Goal: Task Accomplishment & Management: Manage account settings

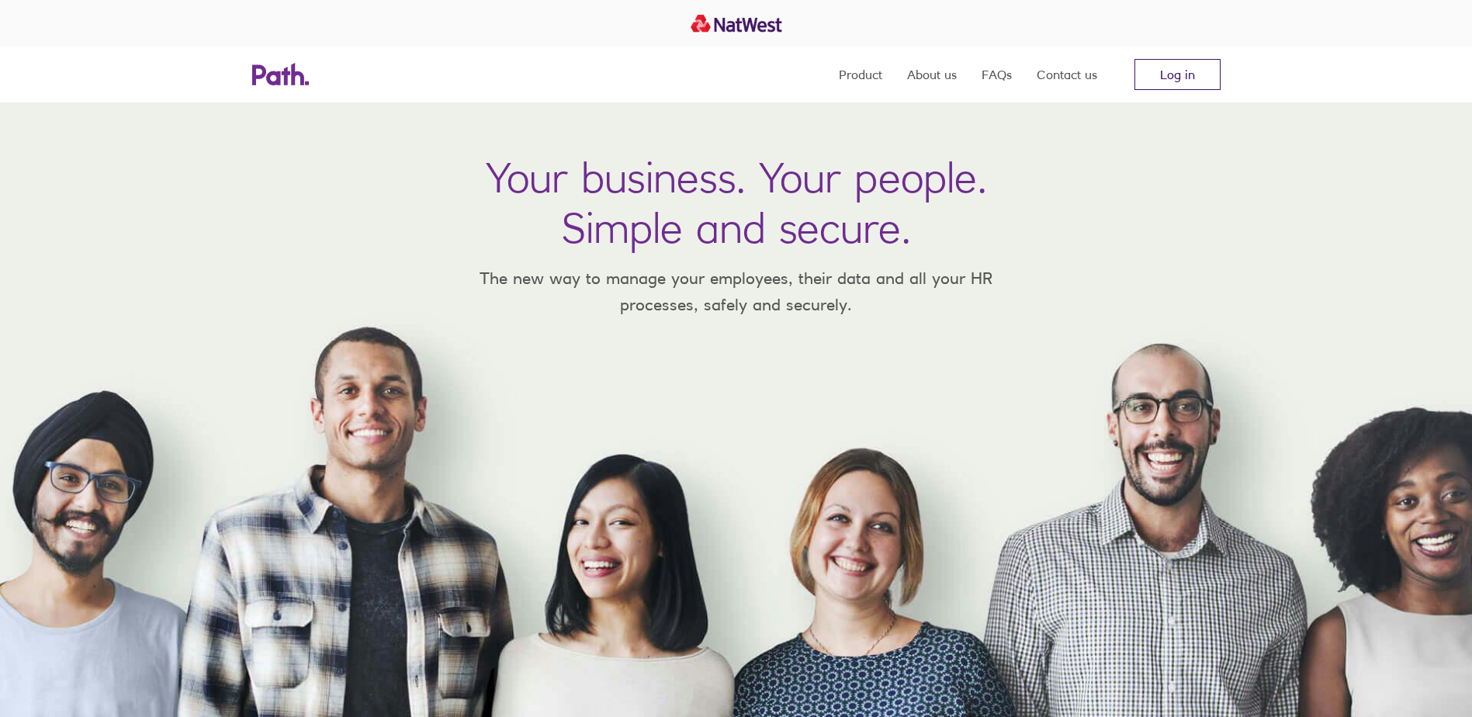
click at [1193, 69] on link "Log in" at bounding box center [1178, 74] width 86 height 31
click at [1190, 72] on link "Log in" at bounding box center [1178, 74] width 86 height 31
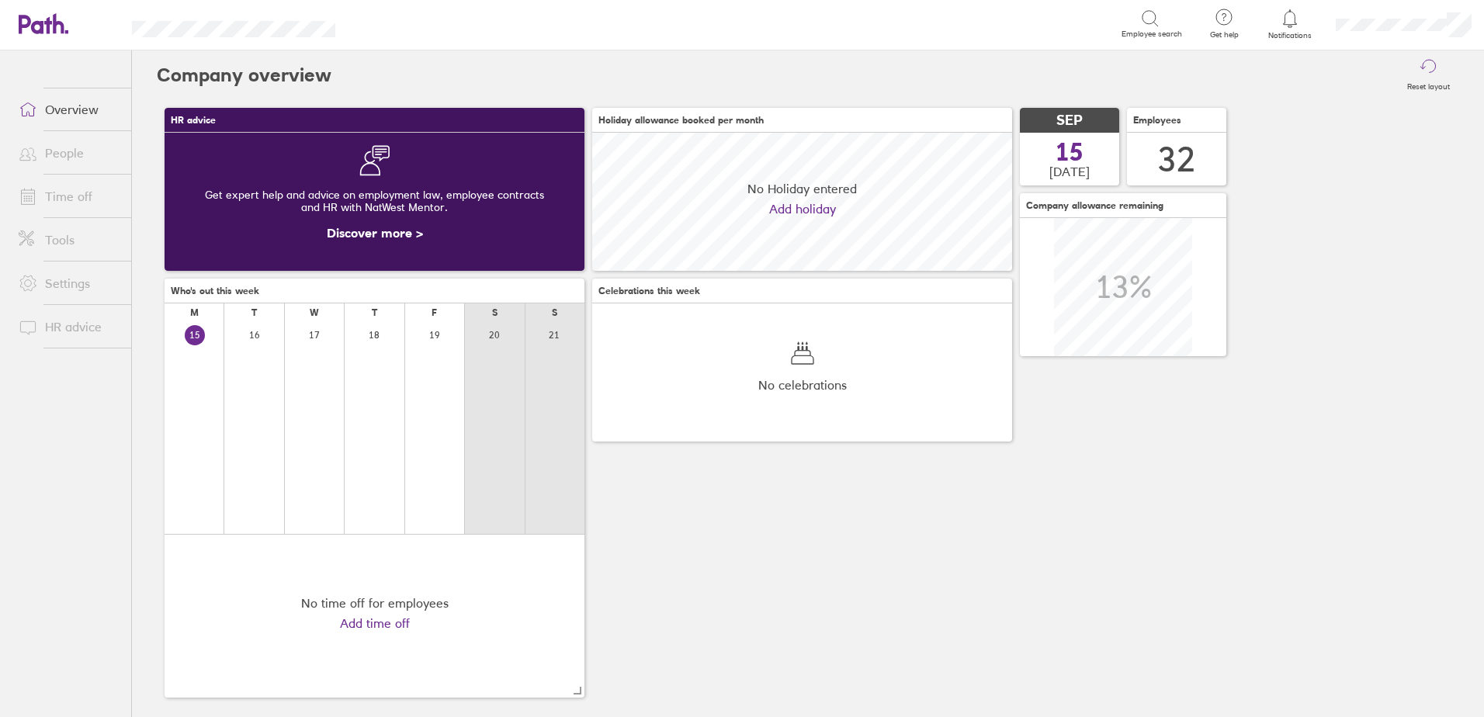
scroll to position [138, 420]
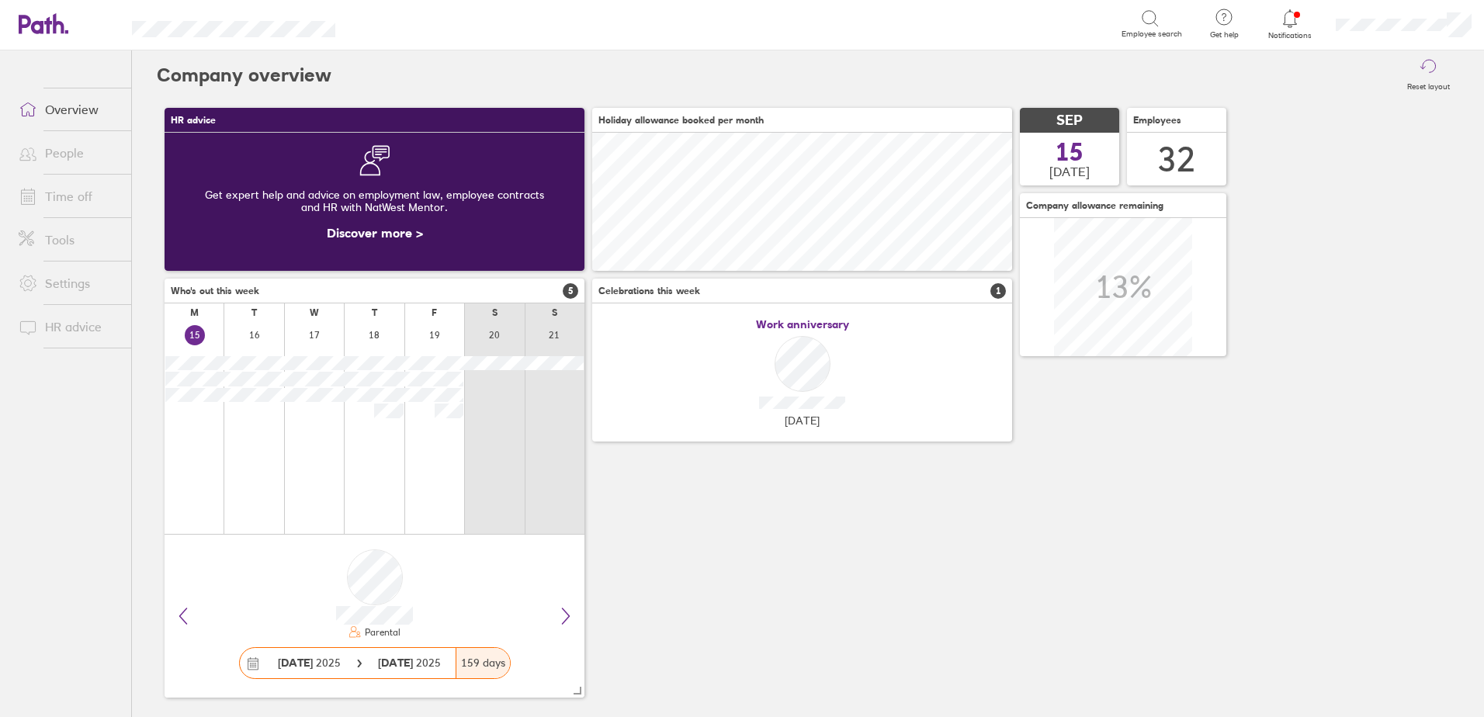
click at [68, 155] on link "People" at bounding box center [68, 152] width 125 height 31
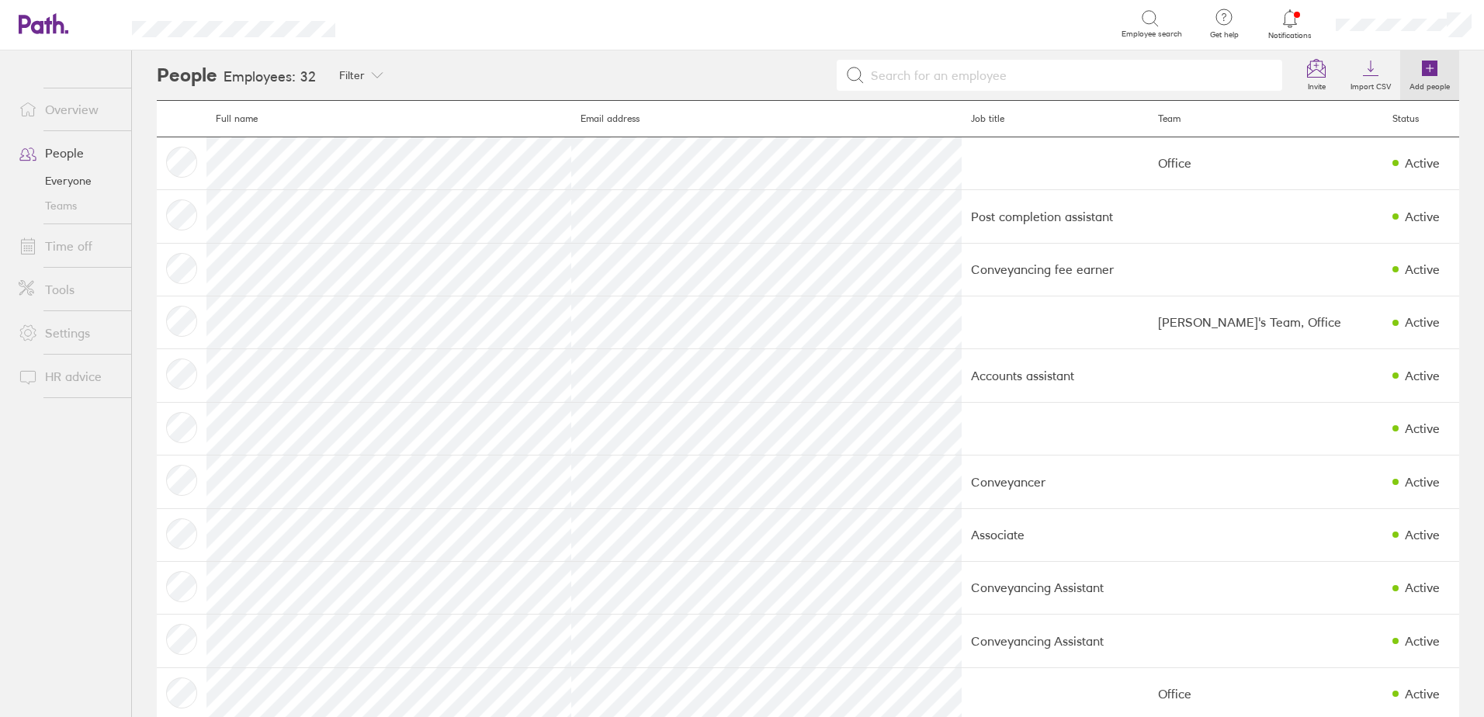
click at [1406, 75] on link "Add people" at bounding box center [1429, 75] width 59 height 50
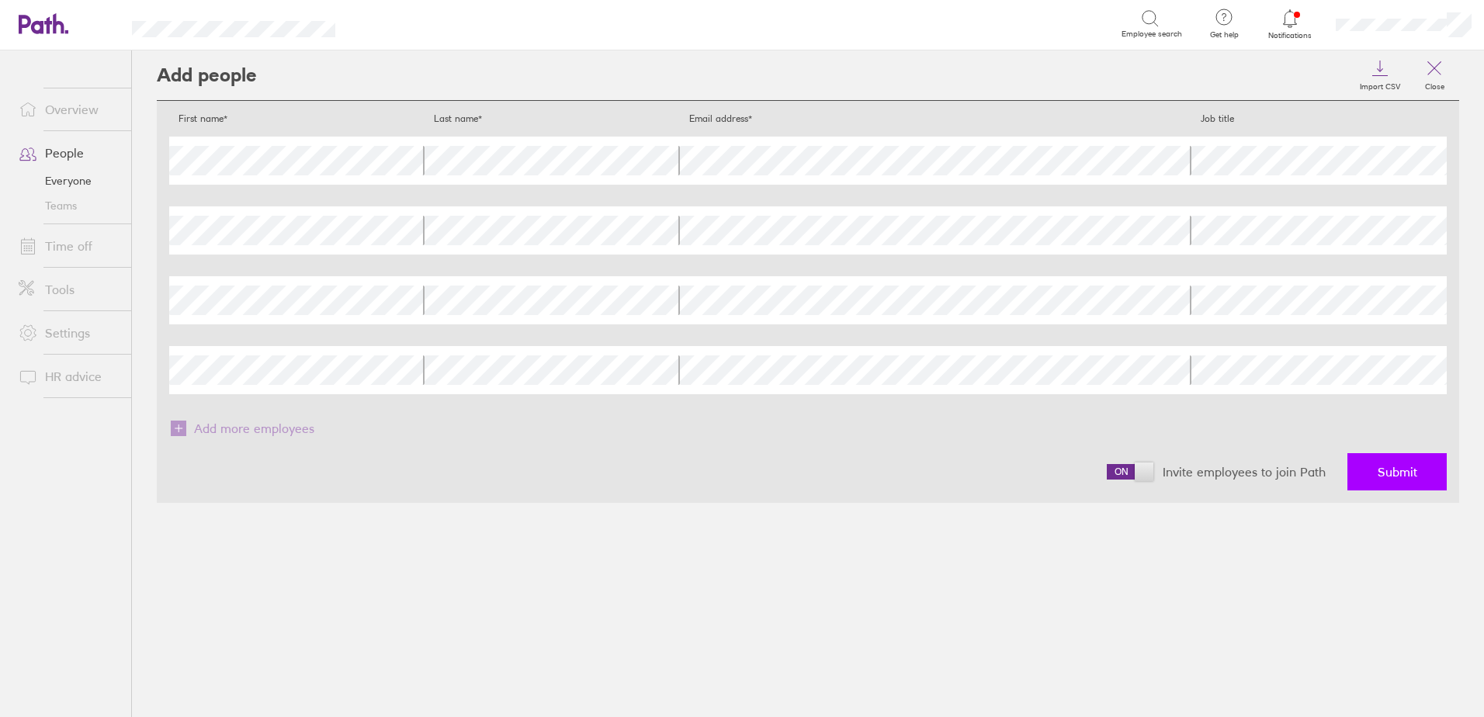
click at [1401, 466] on span "Submit" at bounding box center [1398, 472] width 40 height 14
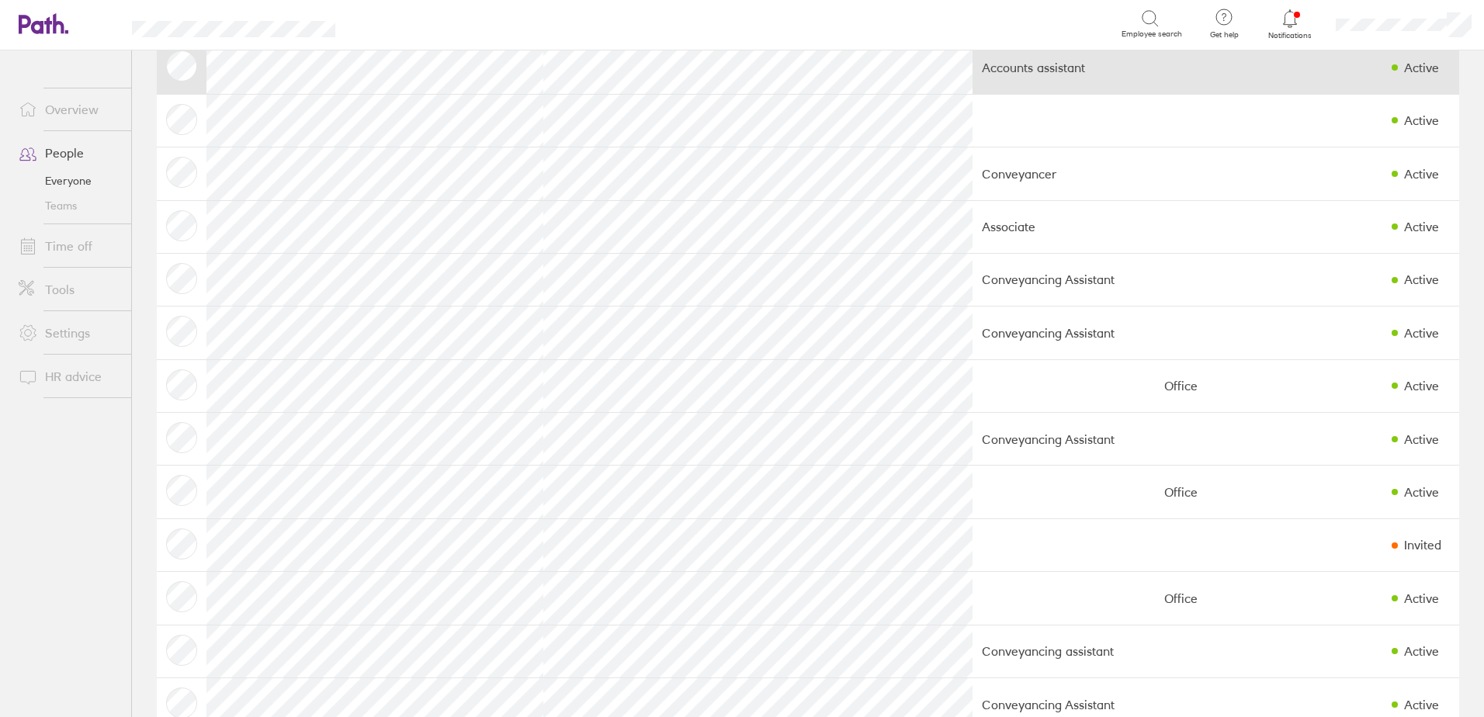
scroll to position [310, 0]
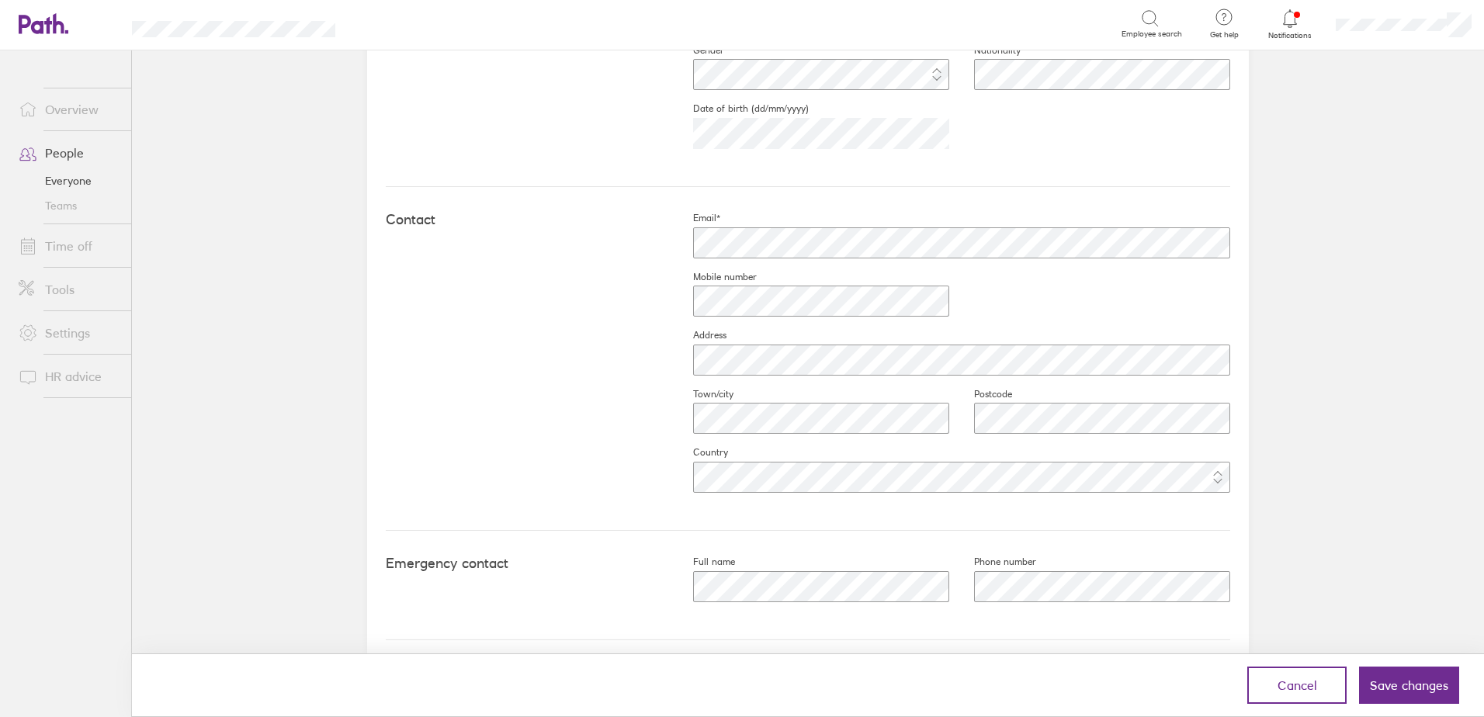
scroll to position [556, 0]
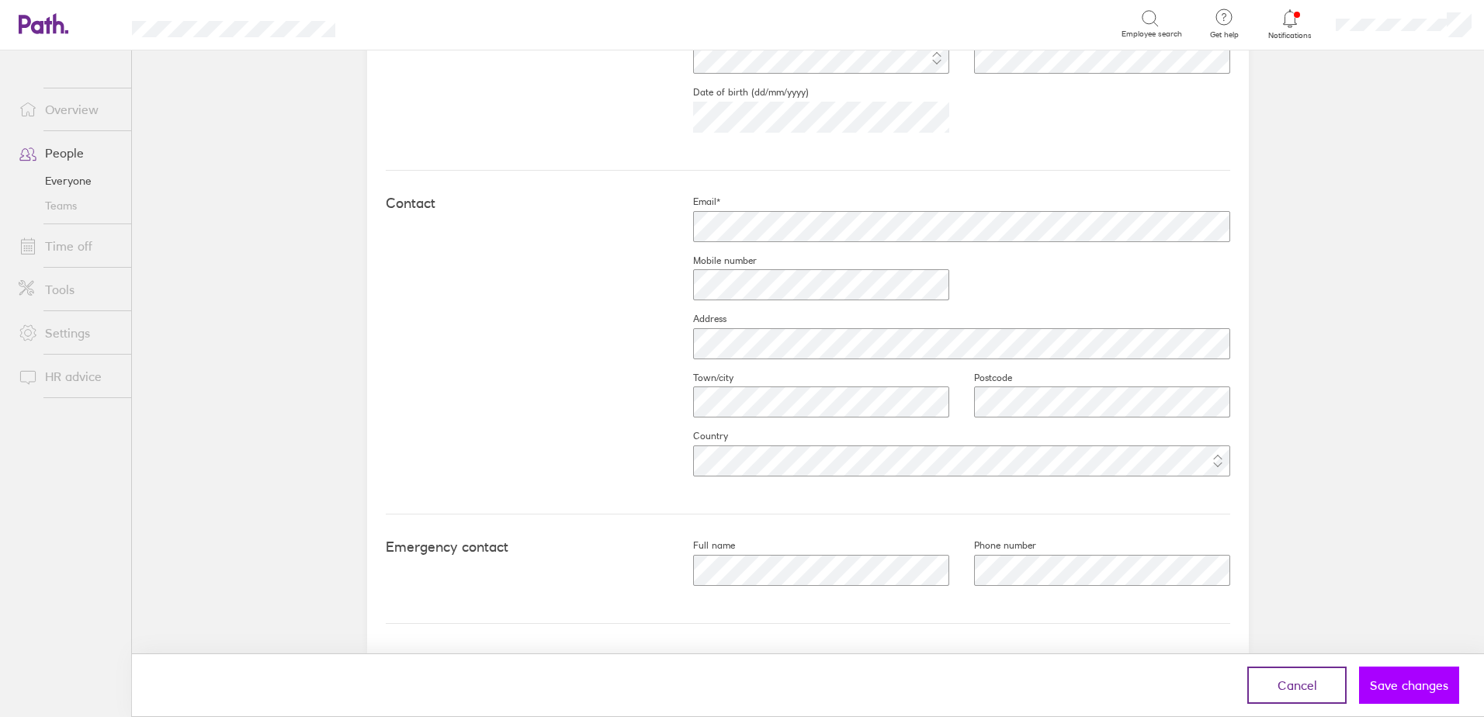
click at [1384, 680] on span "Save changes" at bounding box center [1409, 685] width 78 height 14
click at [1389, 685] on span "Save changes" at bounding box center [1409, 685] width 78 height 14
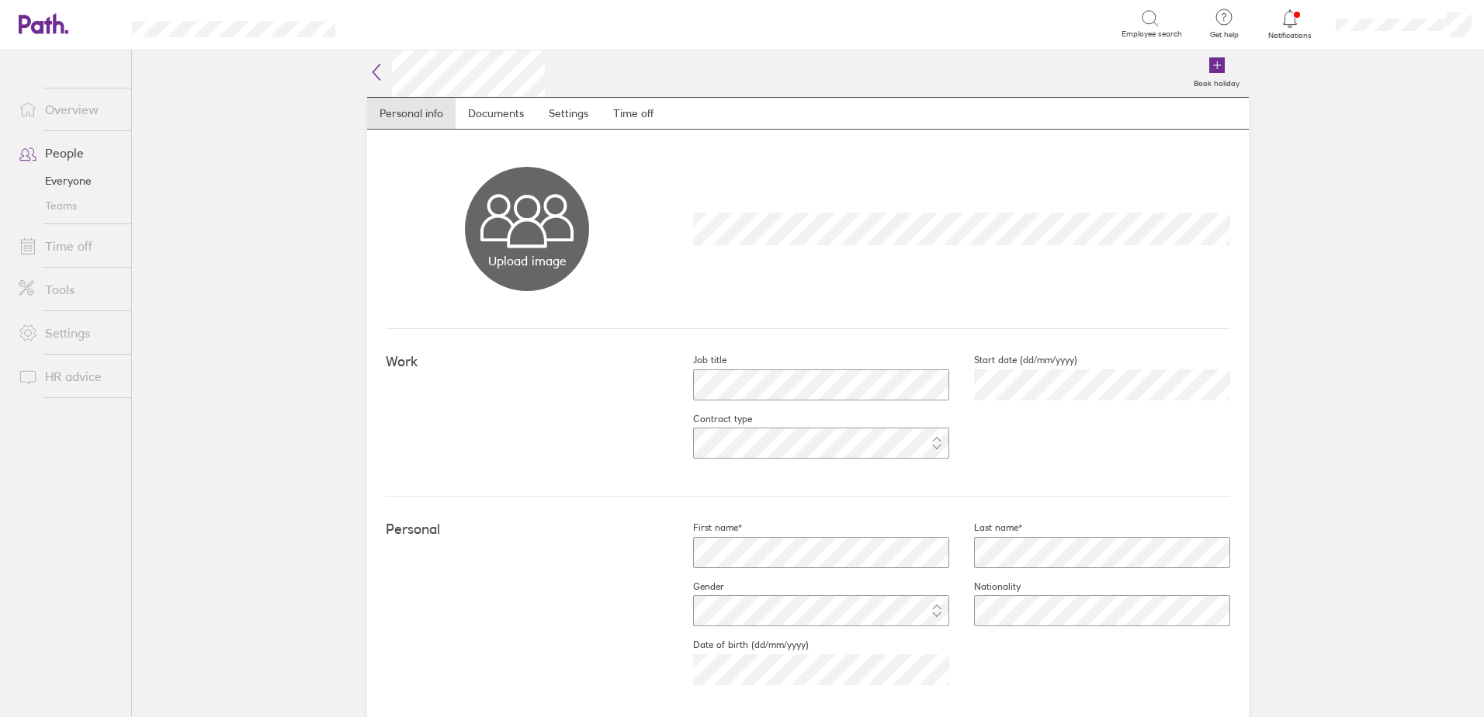
scroll to position [0, 0]
click at [369, 76] on icon at bounding box center [376, 75] width 19 height 19
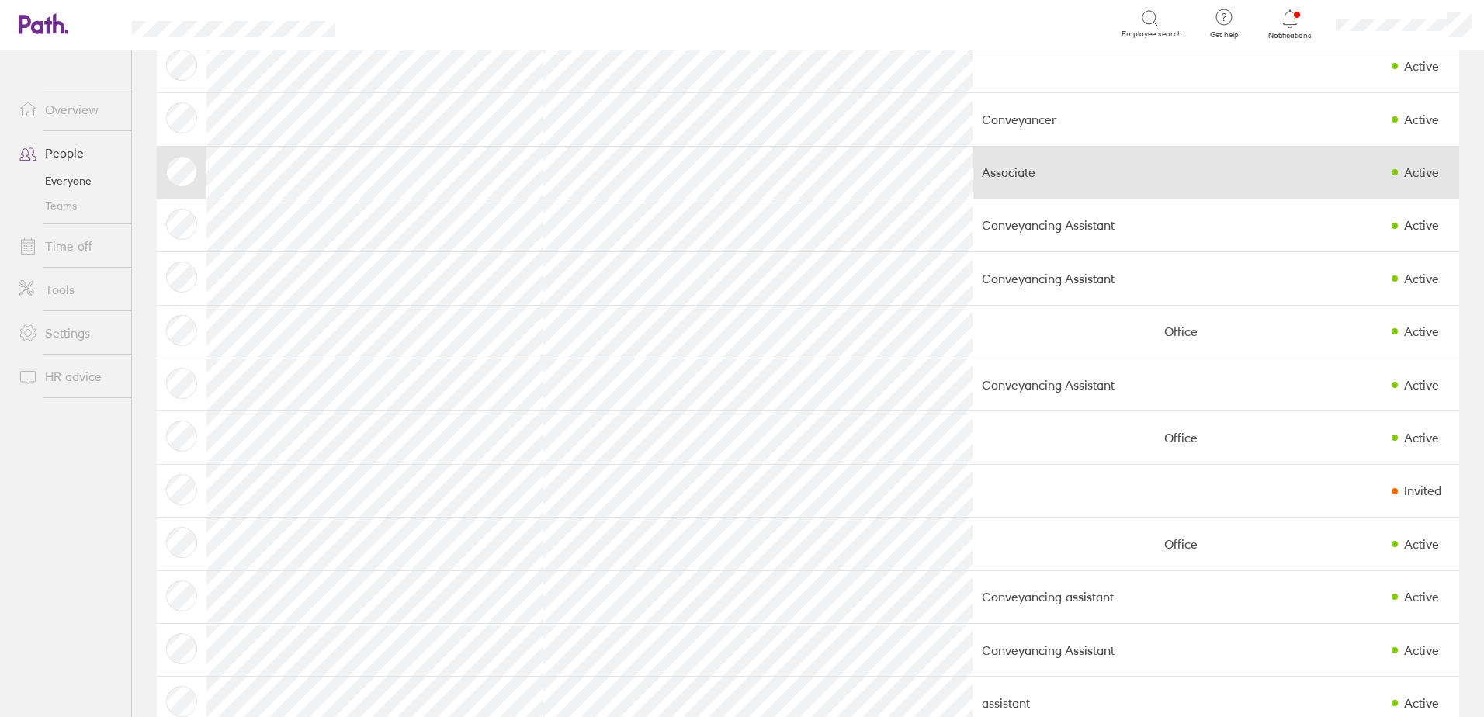
scroll to position [388, 0]
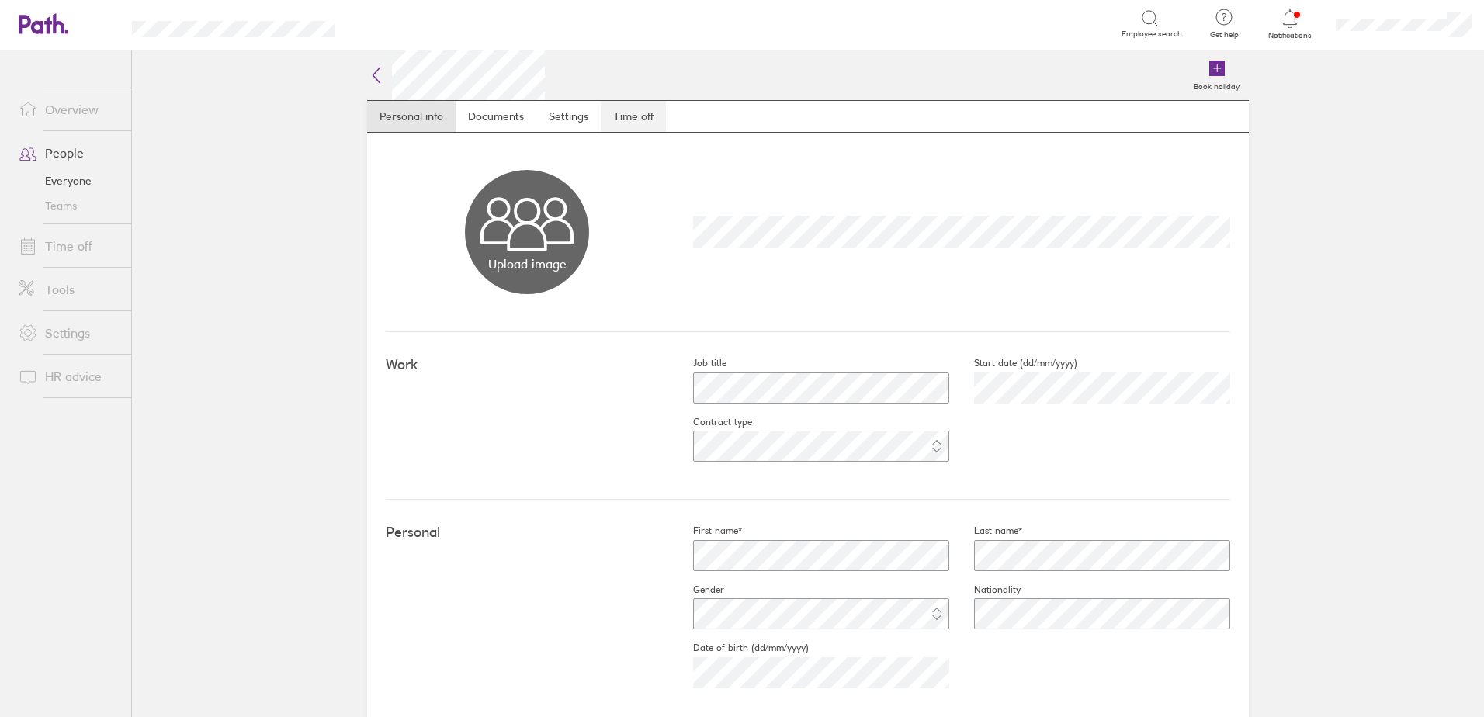
click at [615, 114] on link "Time off" at bounding box center [633, 116] width 65 height 31
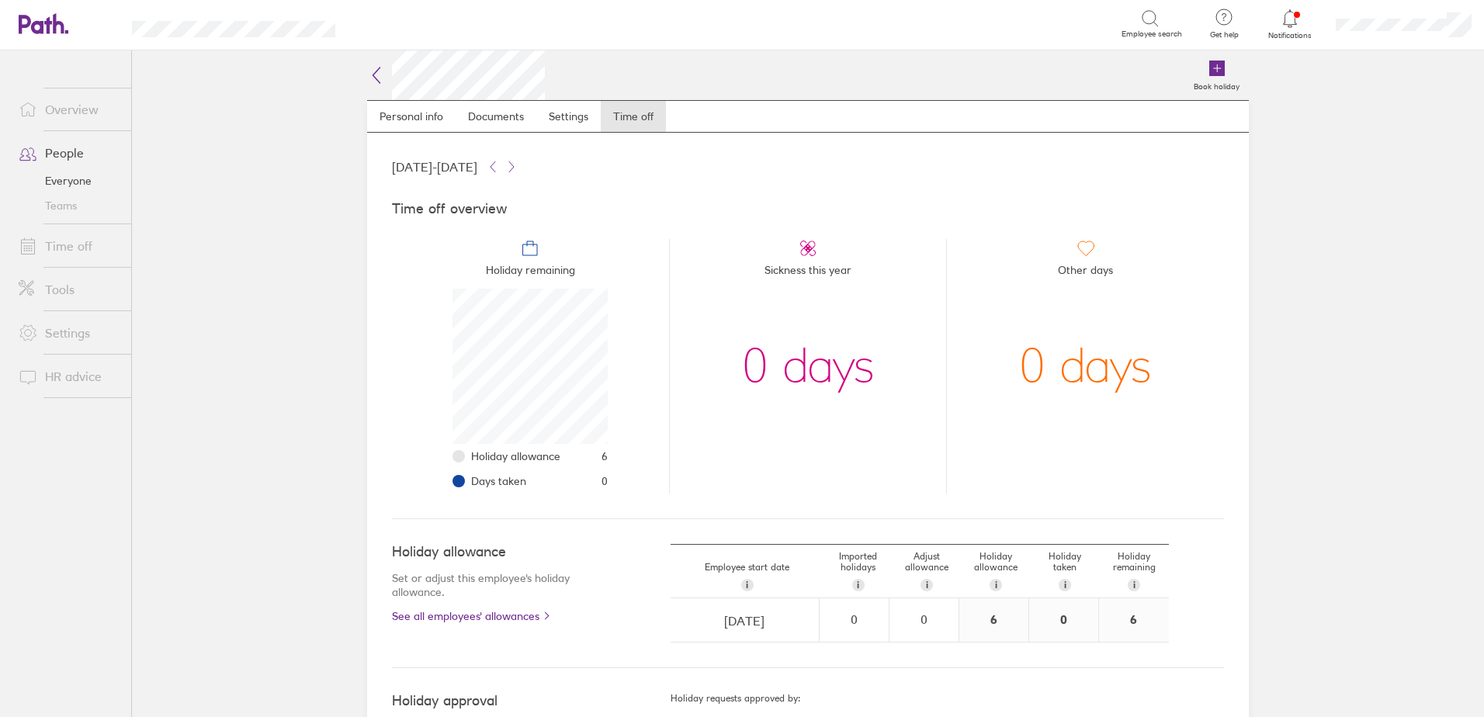
scroll to position [155, 155]
click at [63, 109] on link "Overview" at bounding box center [68, 109] width 125 height 31
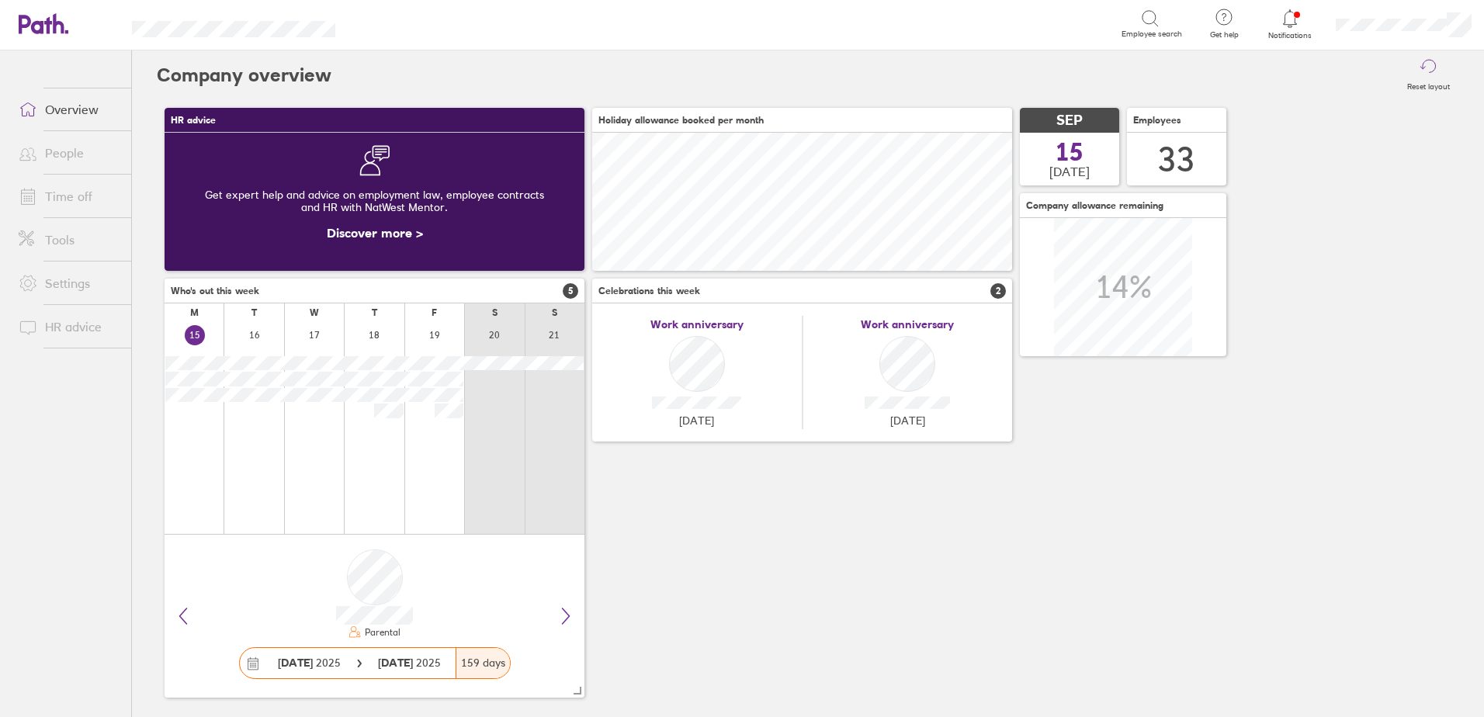
click at [59, 199] on link "Time off" at bounding box center [68, 196] width 125 height 31
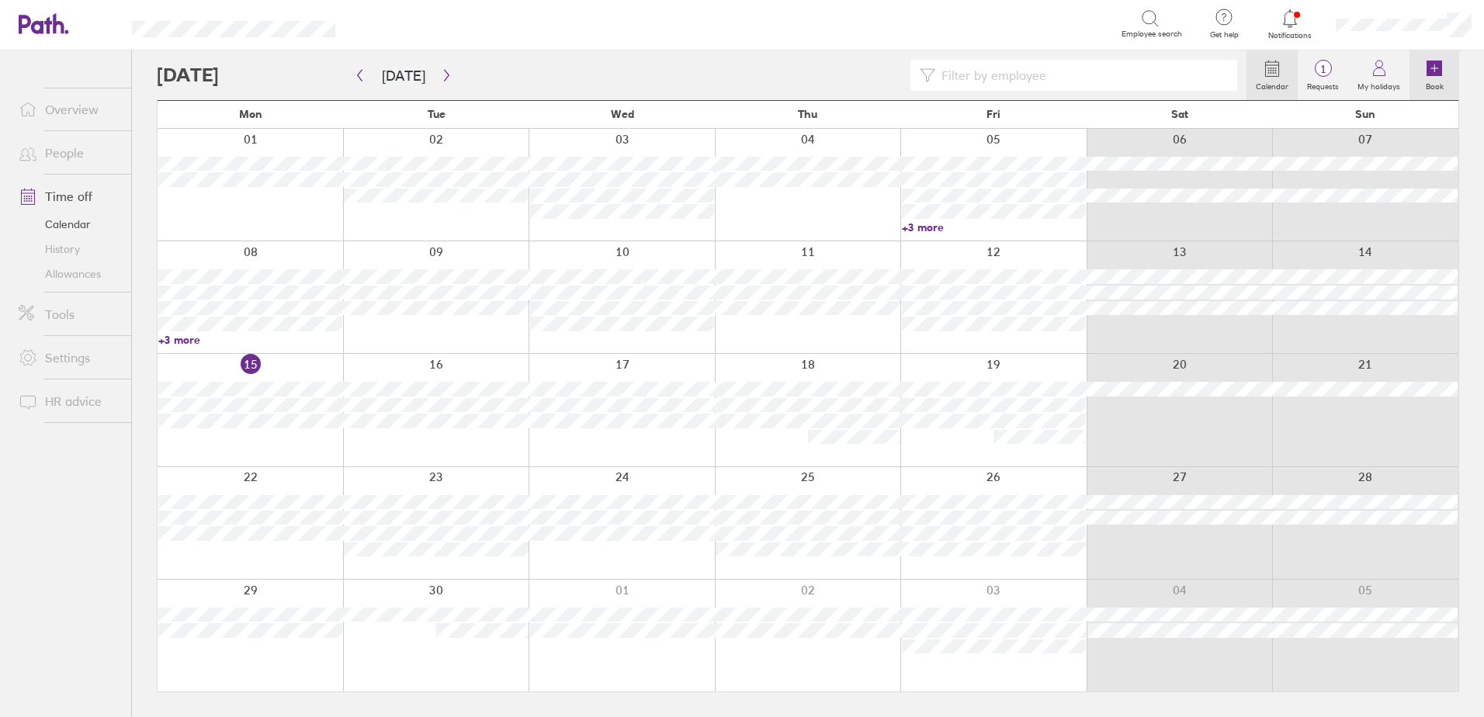
click at [1451, 69] on link "Book" at bounding box center [1435, 75] width 50 height 50
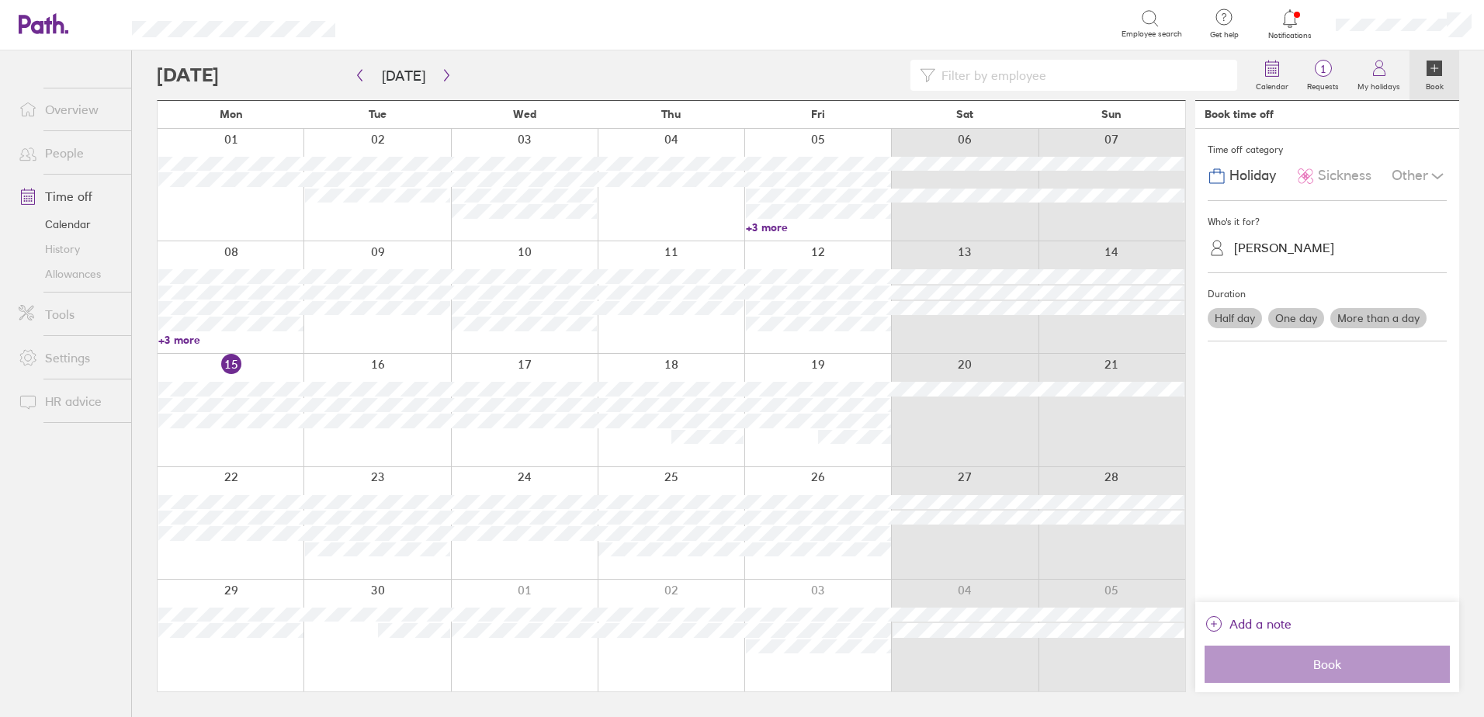
click at [1275, 248] on div "[PERSON_NAME]" at bounding box center [1284, 248] width 100 height 15
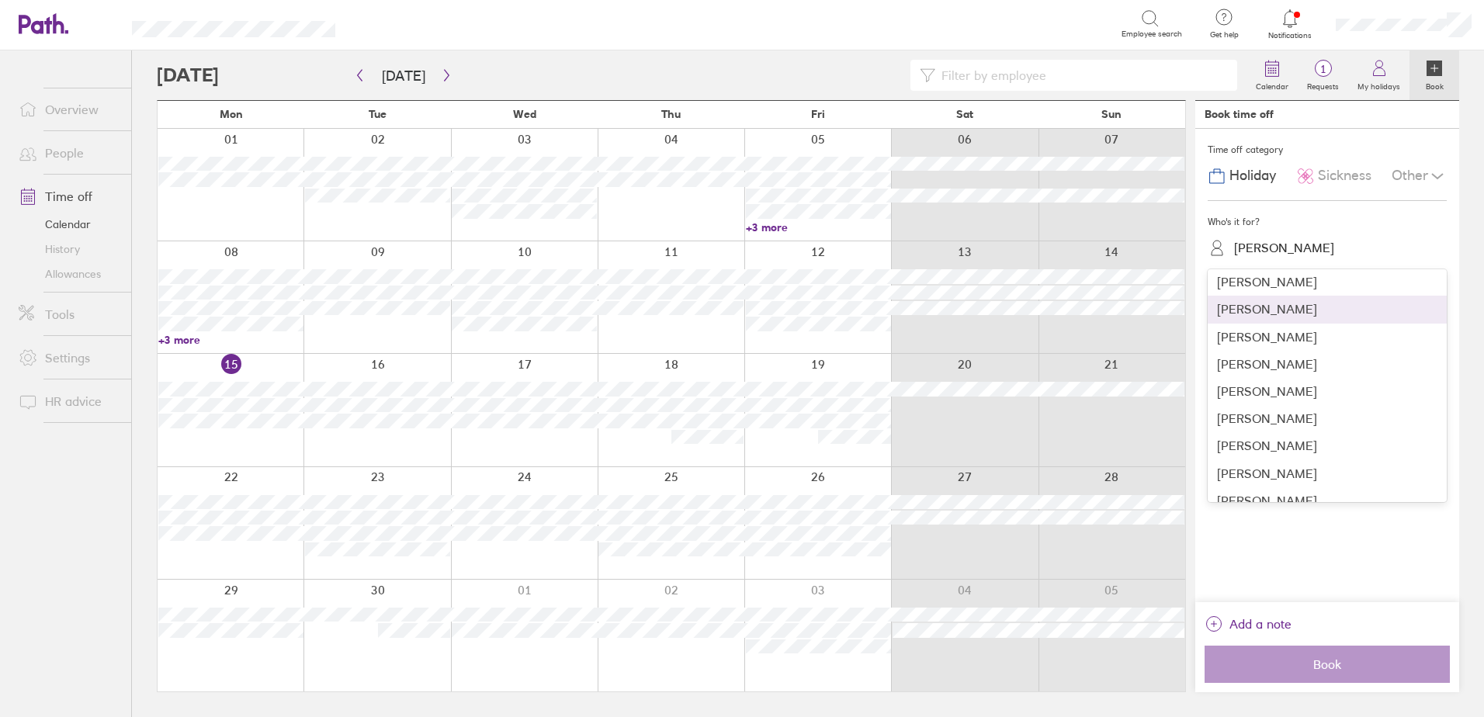
scroll to position [310, 0]
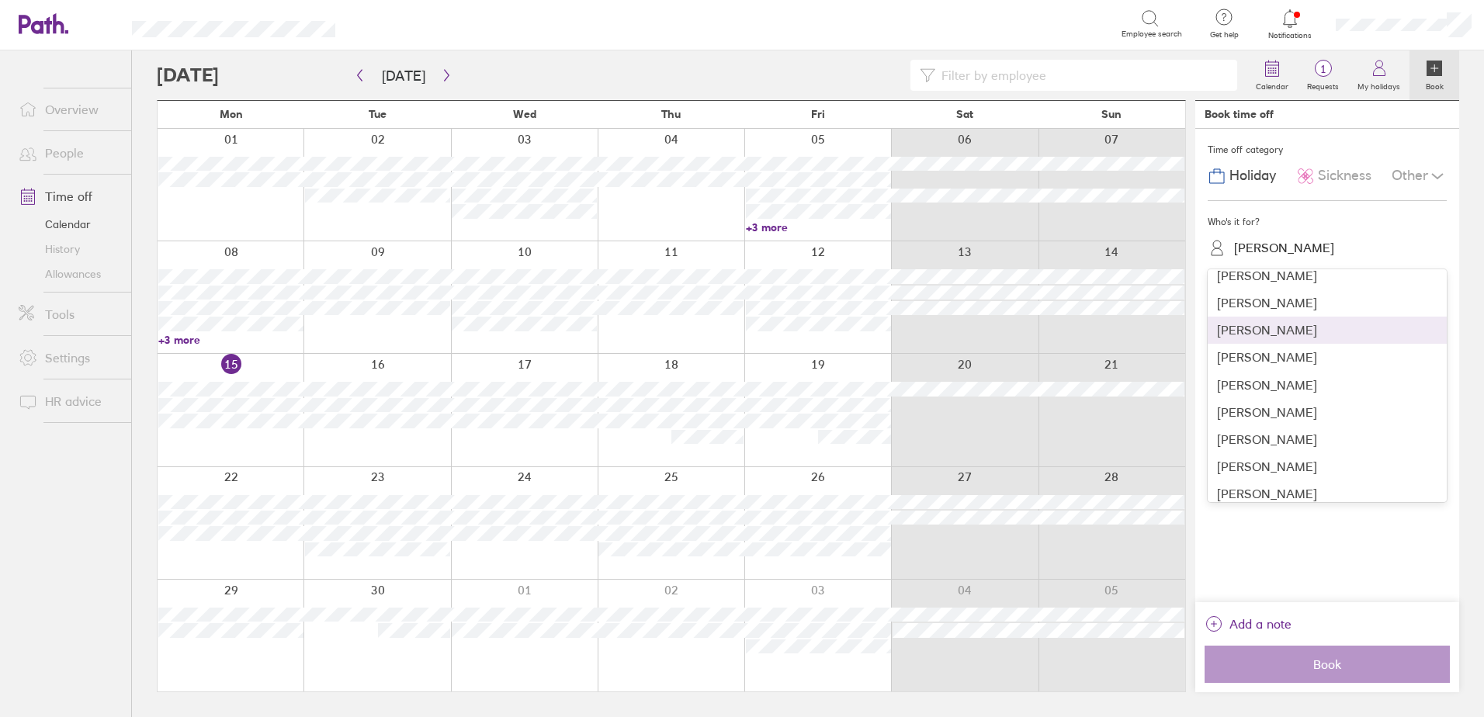
click at [1302, 331] on div "[PERSON_NAME]" at bounding box center [1327, 330] width 239 height 27
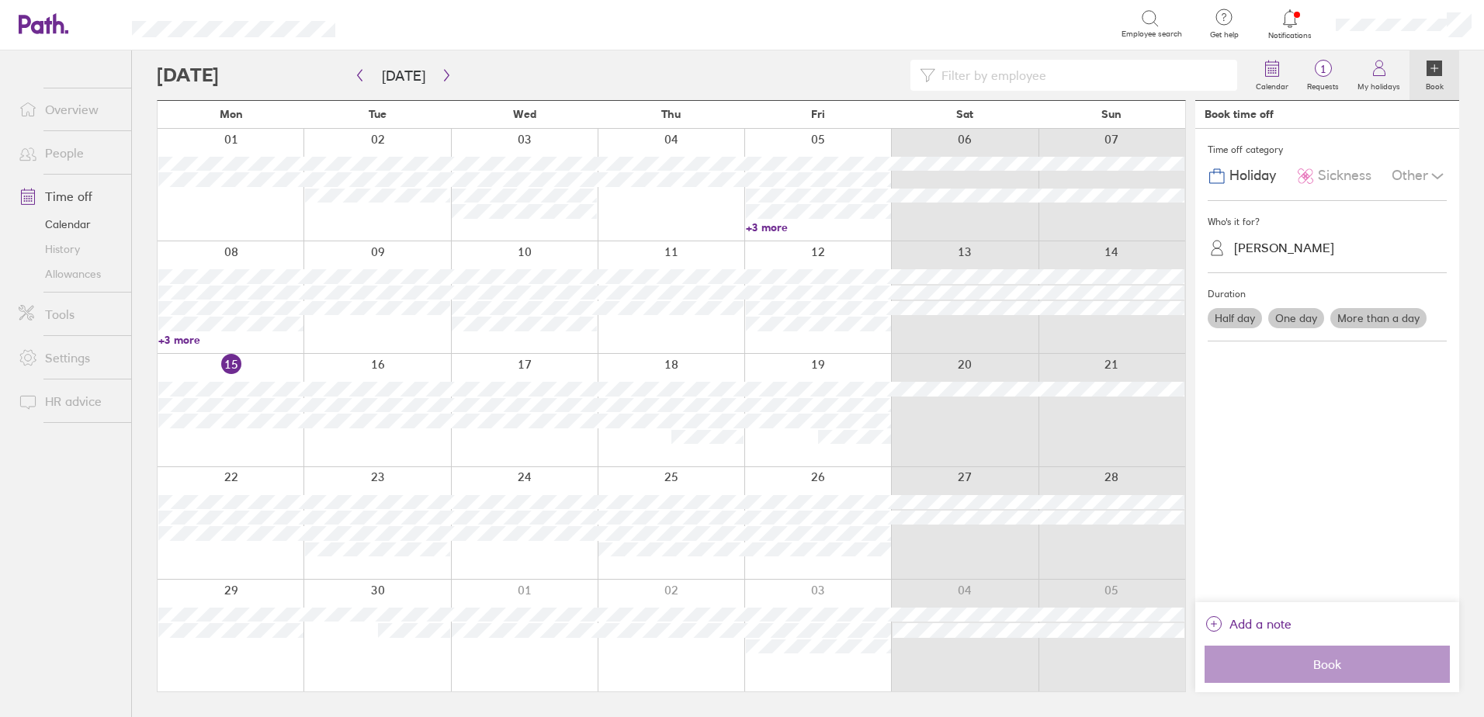
click at [1372, 317] on label "More than a day" at bounding box center [1378, 318] width 96 height 20
click at [0, 0] on input "More than a day" at bounding box center [0, 0] width 0 height 0
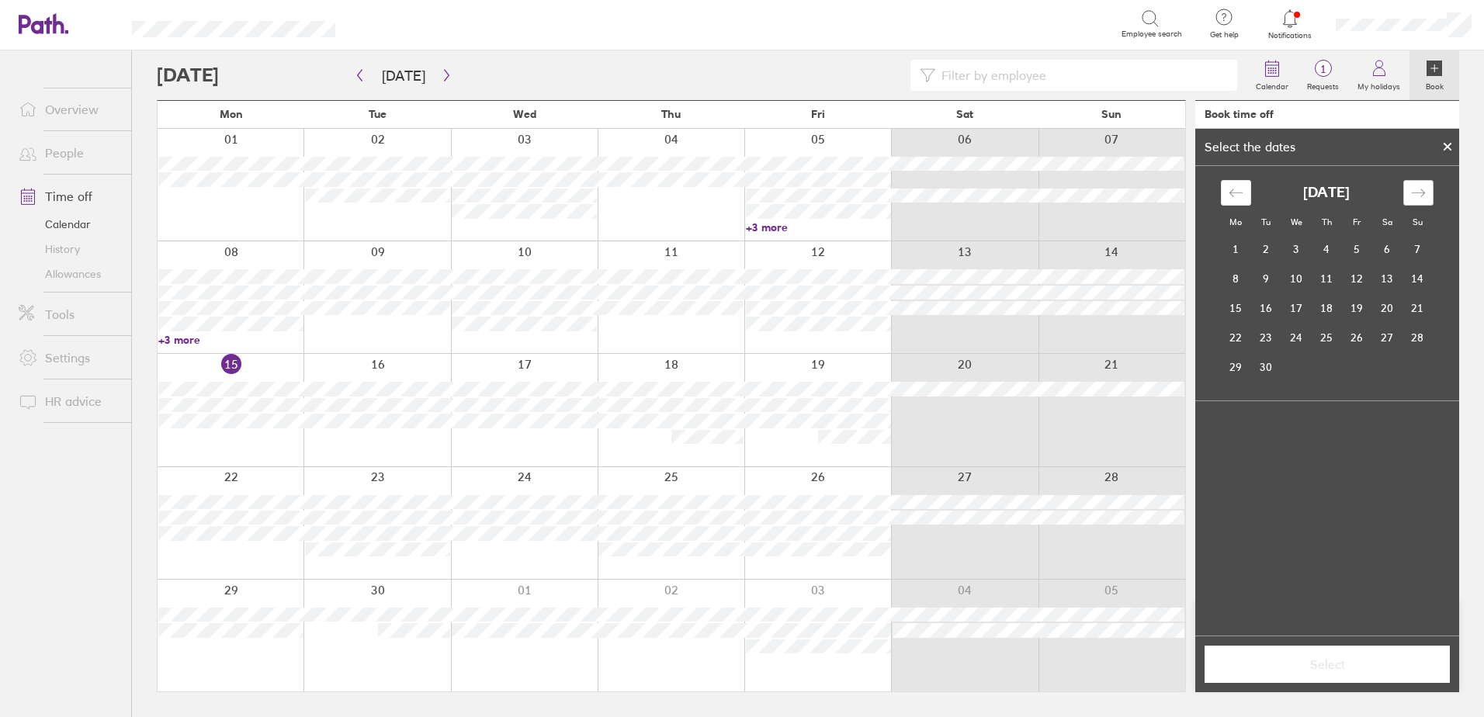
click at [1420, 186] on icon "Move forward to switch to the next month." at bounding box center [1418, 193] width 15 height 15
click at [1233, 362] on td "29" at bounding box center [1236, 366] width 30 height 29
click at [1293, 360] on td "31" at bounding box center [1297, 366] width 30 height 29
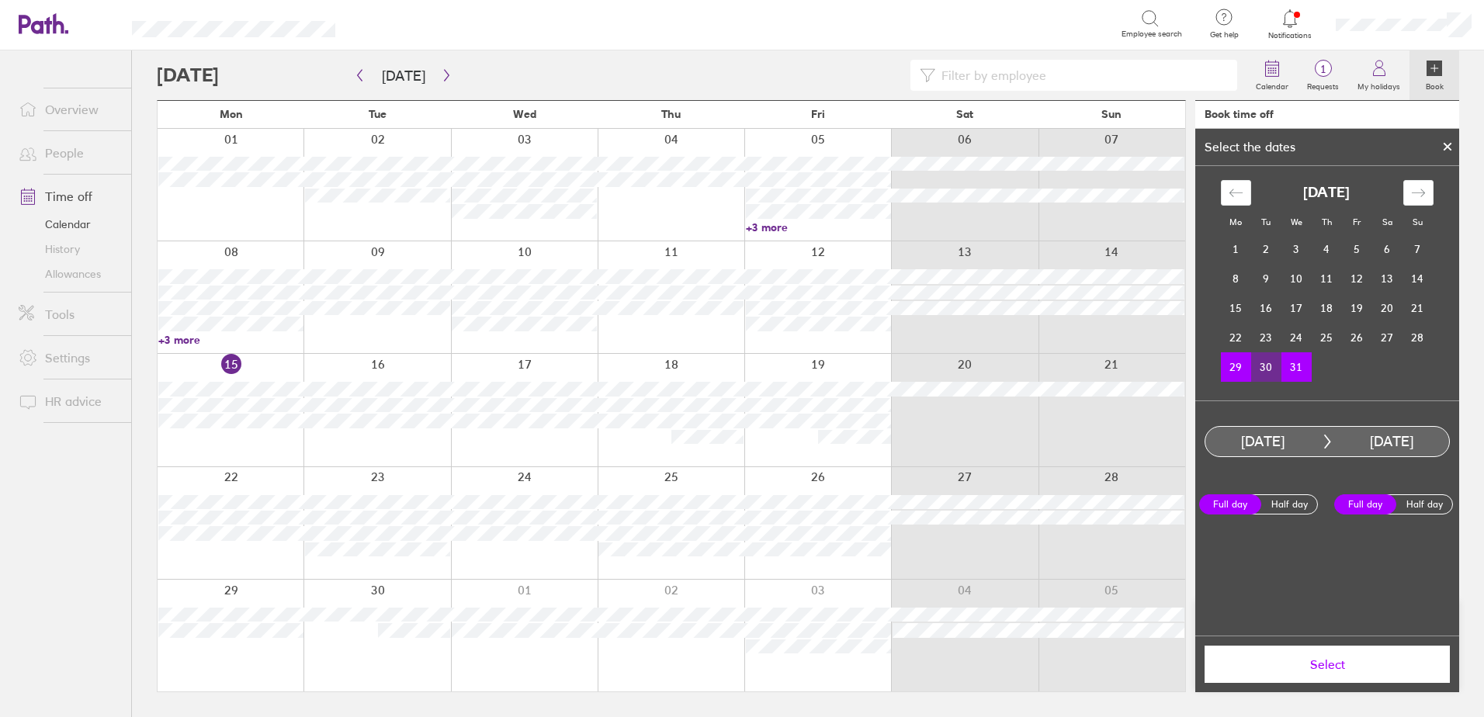
click at [1339, 661] on span "Select" at bounding box center [1328, 664] width 224 height 14
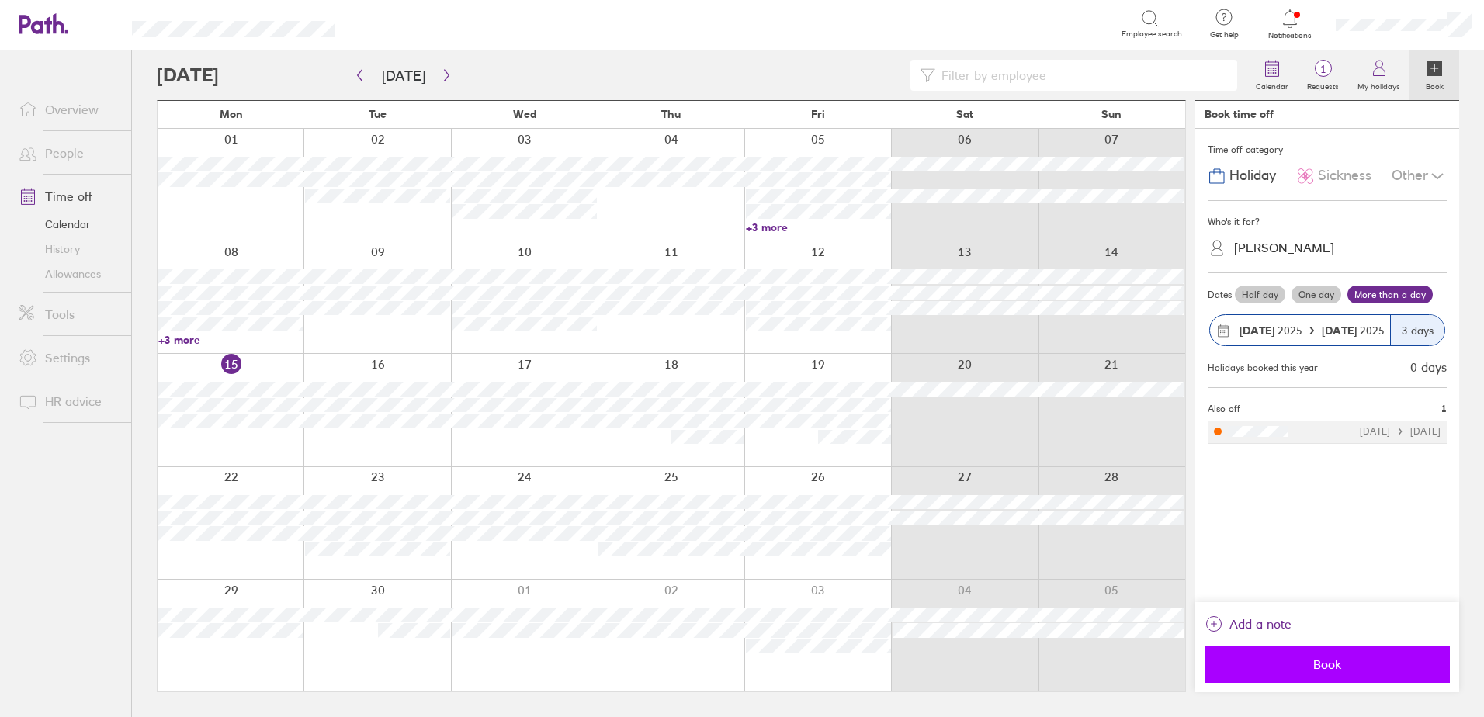
click at [1323, 664] on span "Book" at bounding box center [1328, 664] width 224 height 14
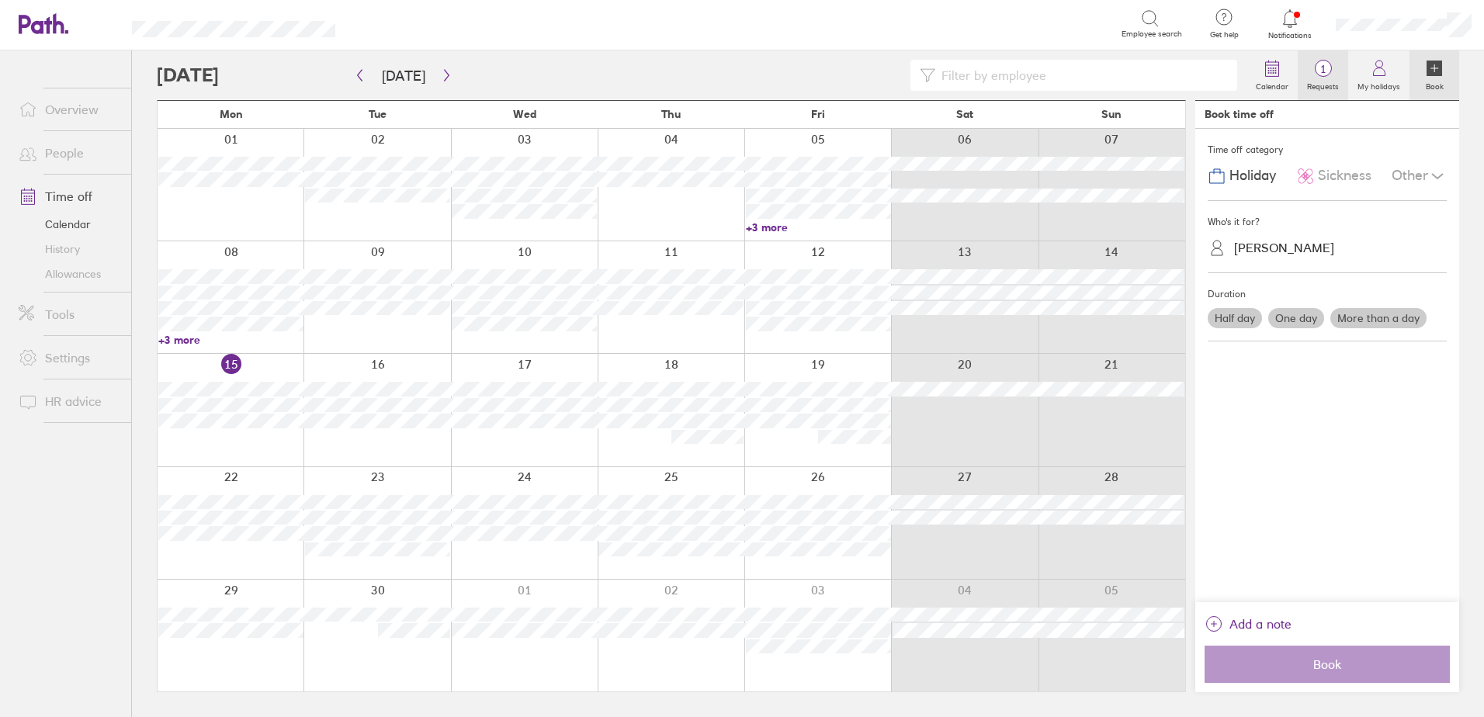
click at [1327, 63] on span "1" at bounding box center [1323, 69] width 50 height 12
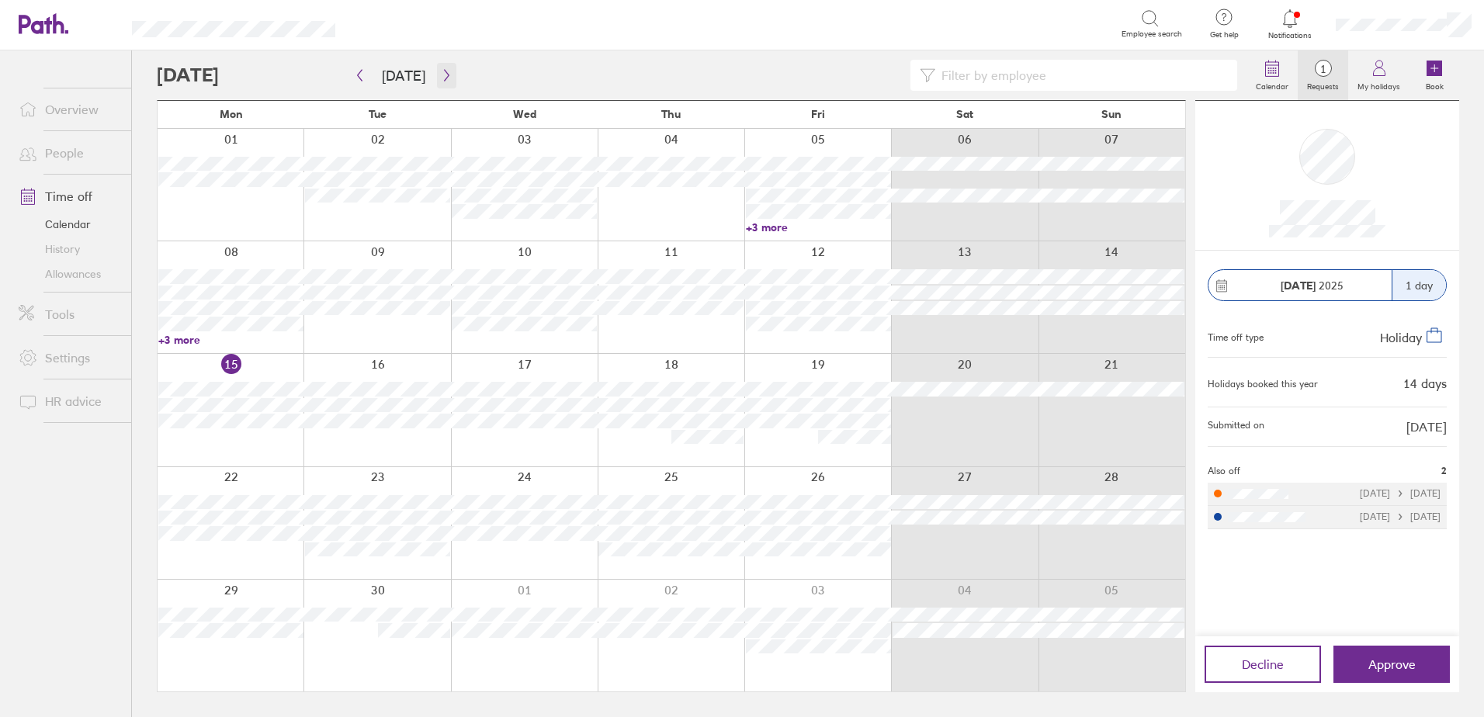
click at [444, 71] on icon "button" at bounding box center [447, 75] width 12 height 12
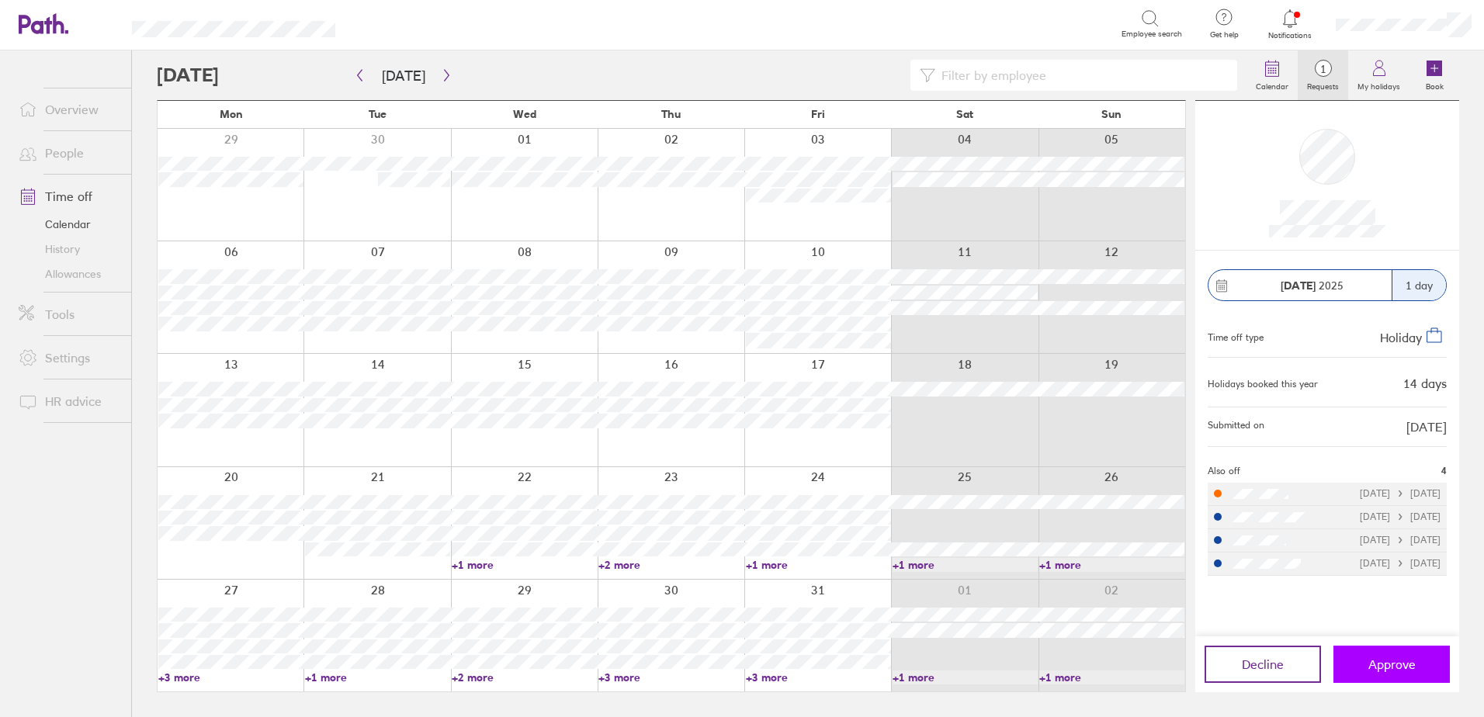
click at [1403, 669] on span "Approve" at bounding box center [1391, 664] width 47 height 14
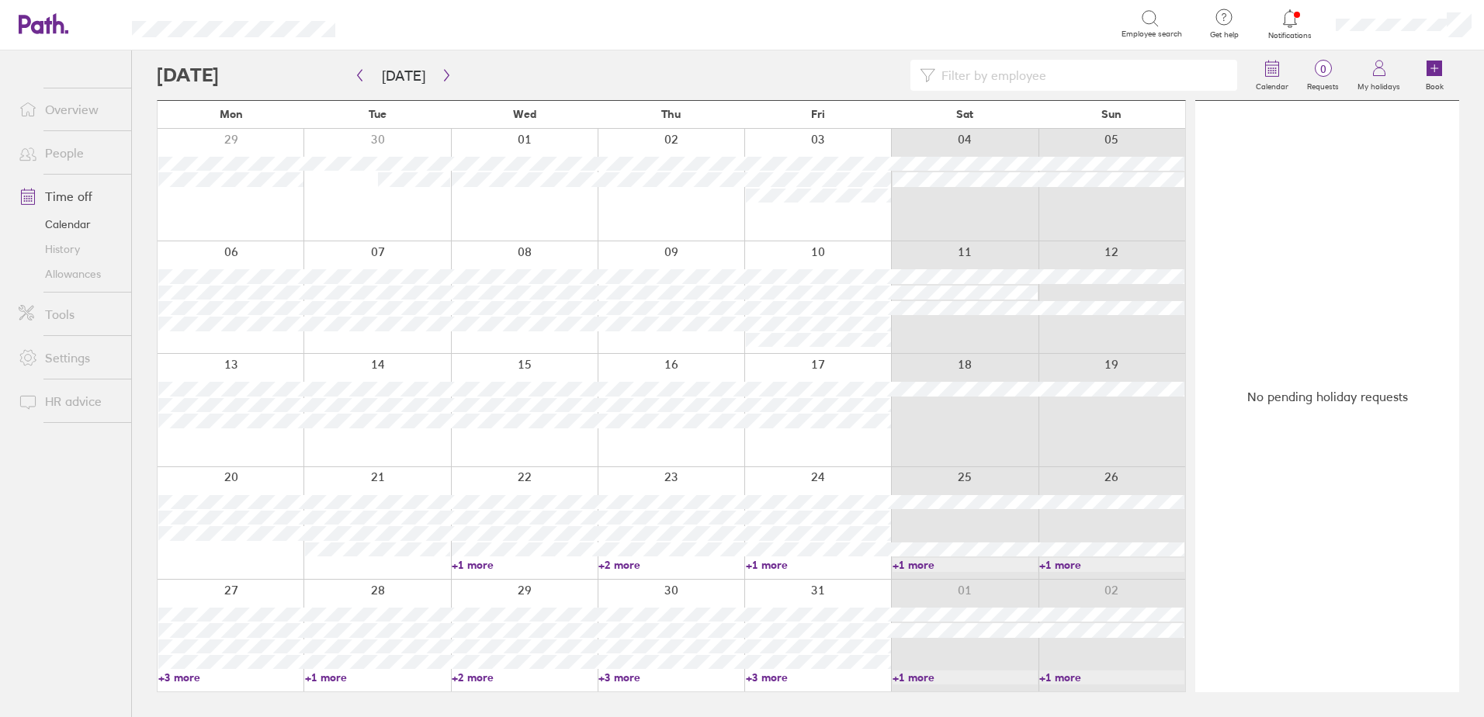
click at [1292, 18] on icon at bounding box center [1290, 18] width 19 height 19
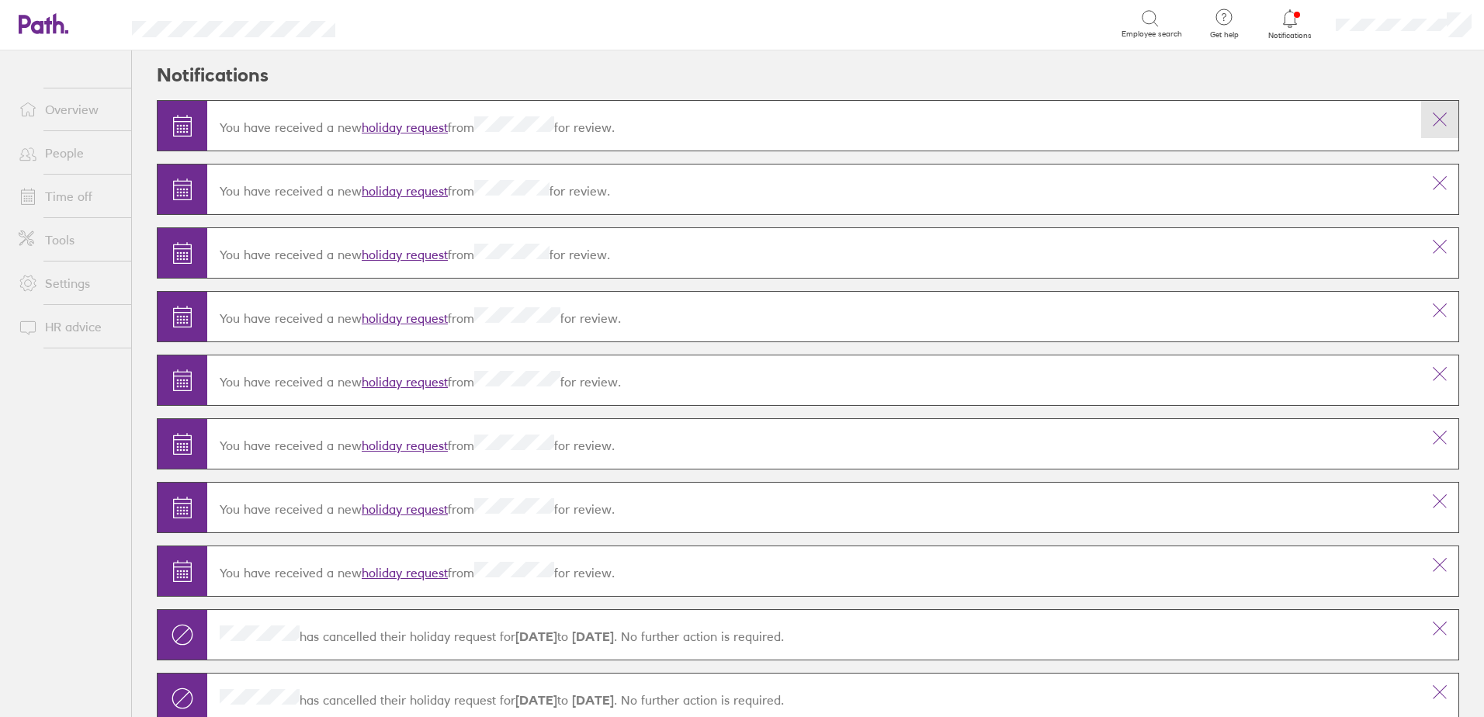
click at [1434, 127] on icon at bounding box center [1440, 119] width 19 height 19
click at [1431, 120] on icon at bounding box center [1440, 119] width 19 height 19
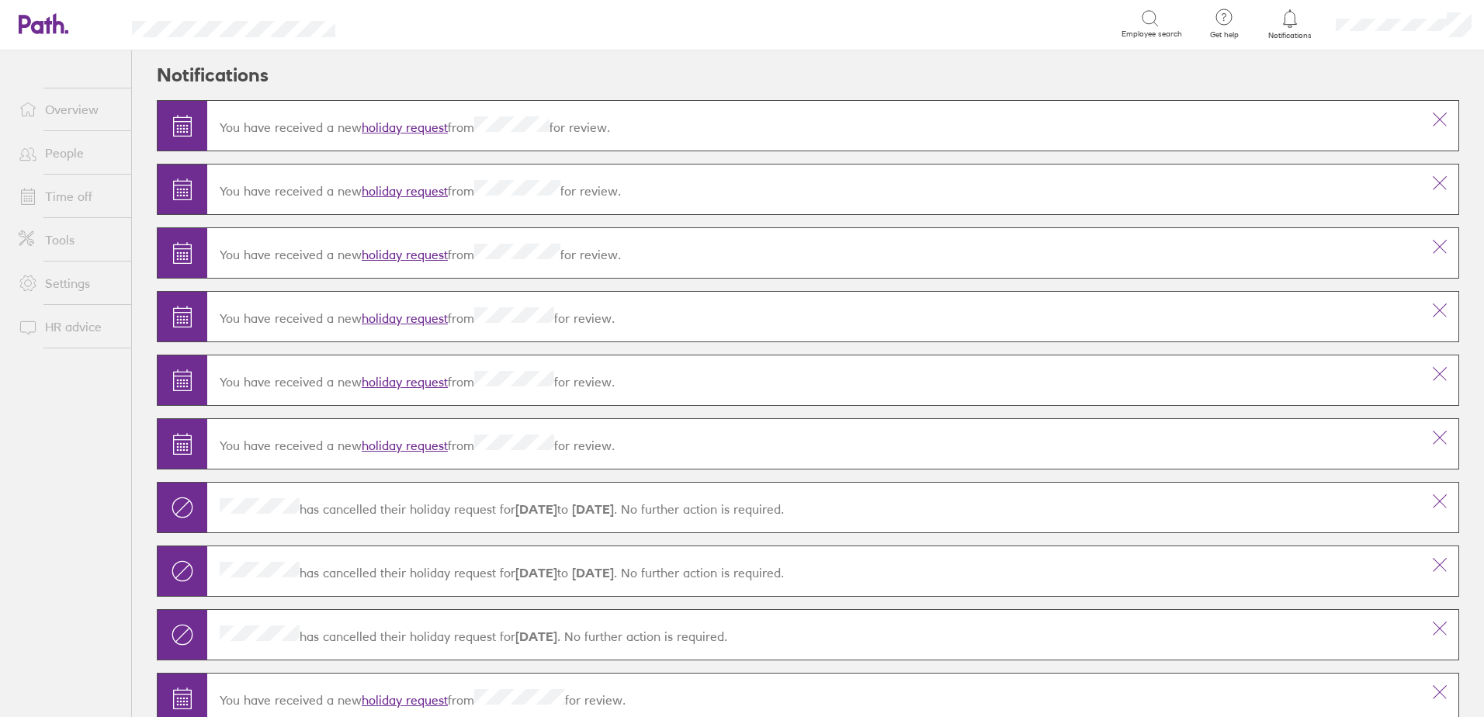
click at [1431, 120] on icon at bounding box center [1440, 119] width 19 height 19
click at [1434, 119] on icon at bounding box center [1440, 119] width 12 height 12
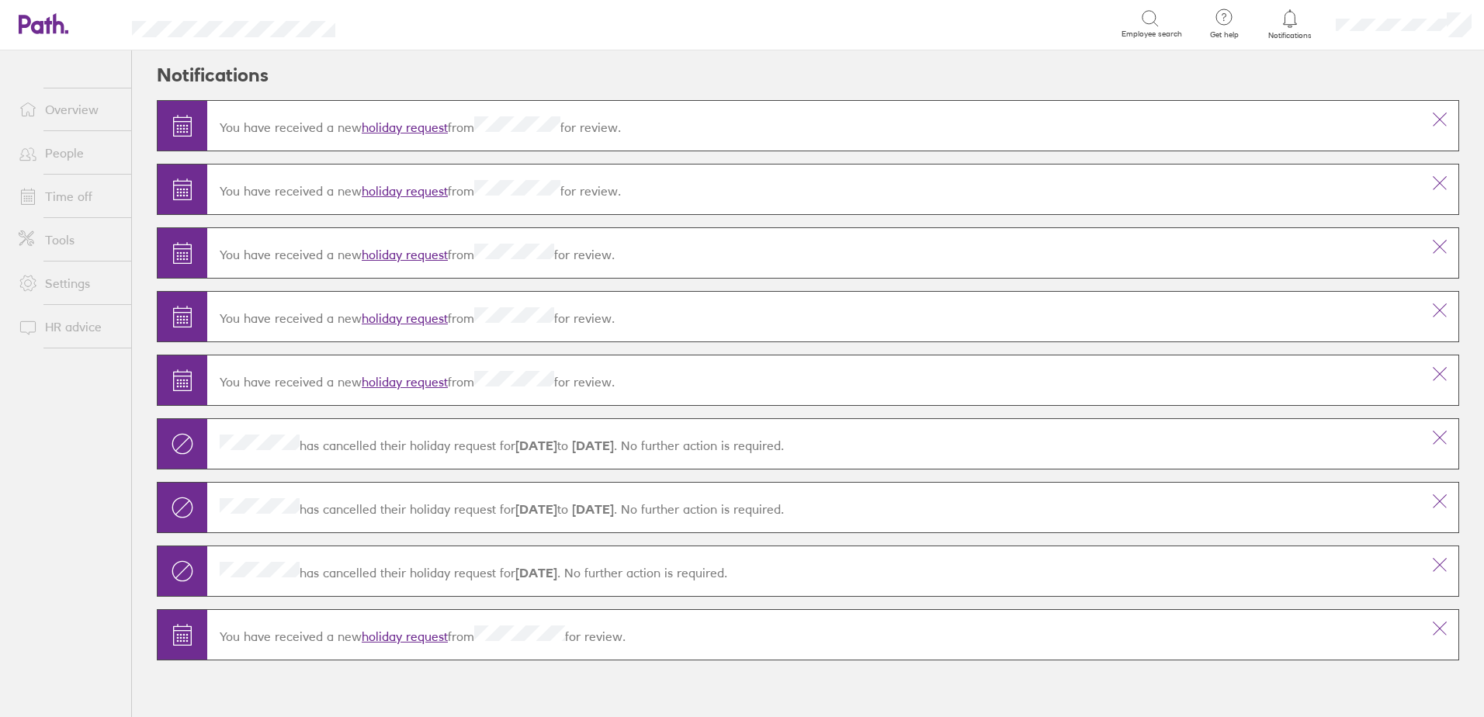
click at [1427, 119] on button at bounding box center [1439, 119] width 37 height 37
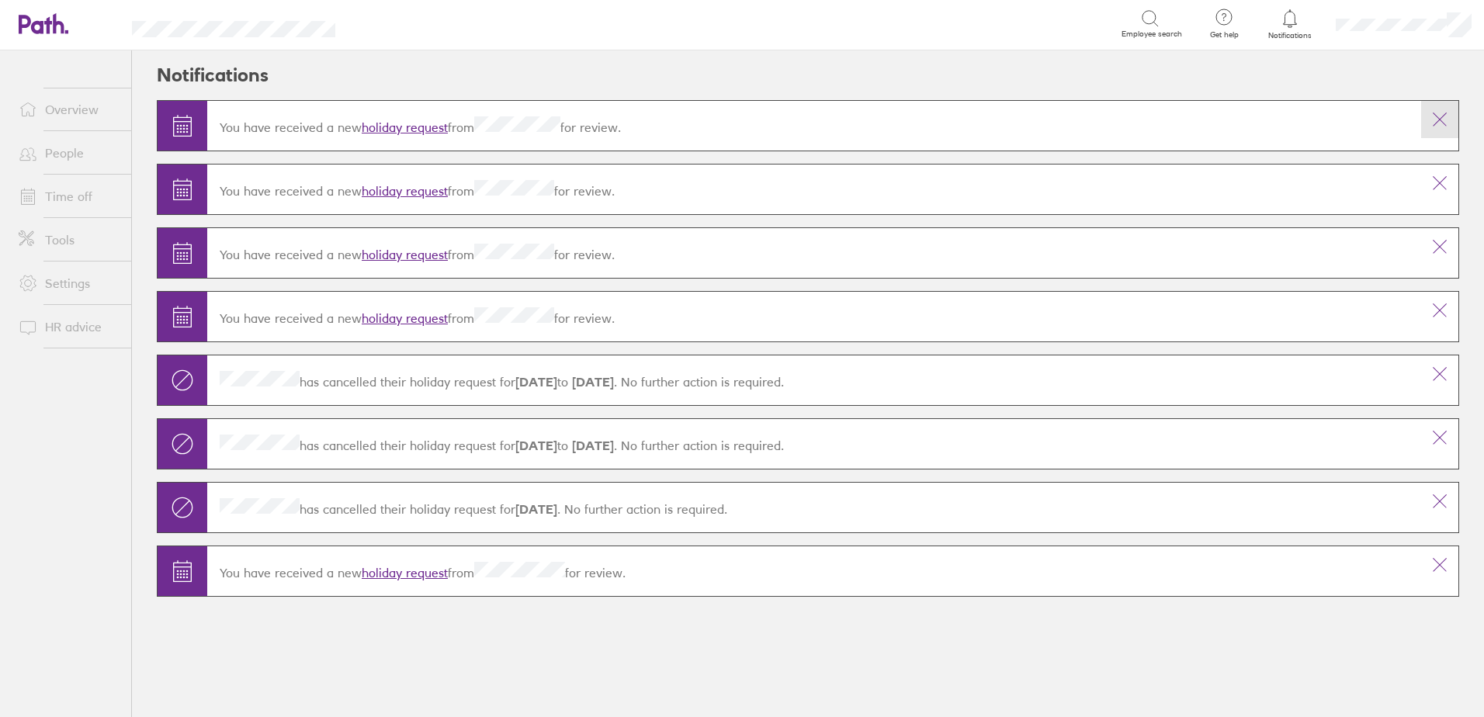
click at [1441, 116] on icon at bounding box center [1440, 119] width 19 height 19
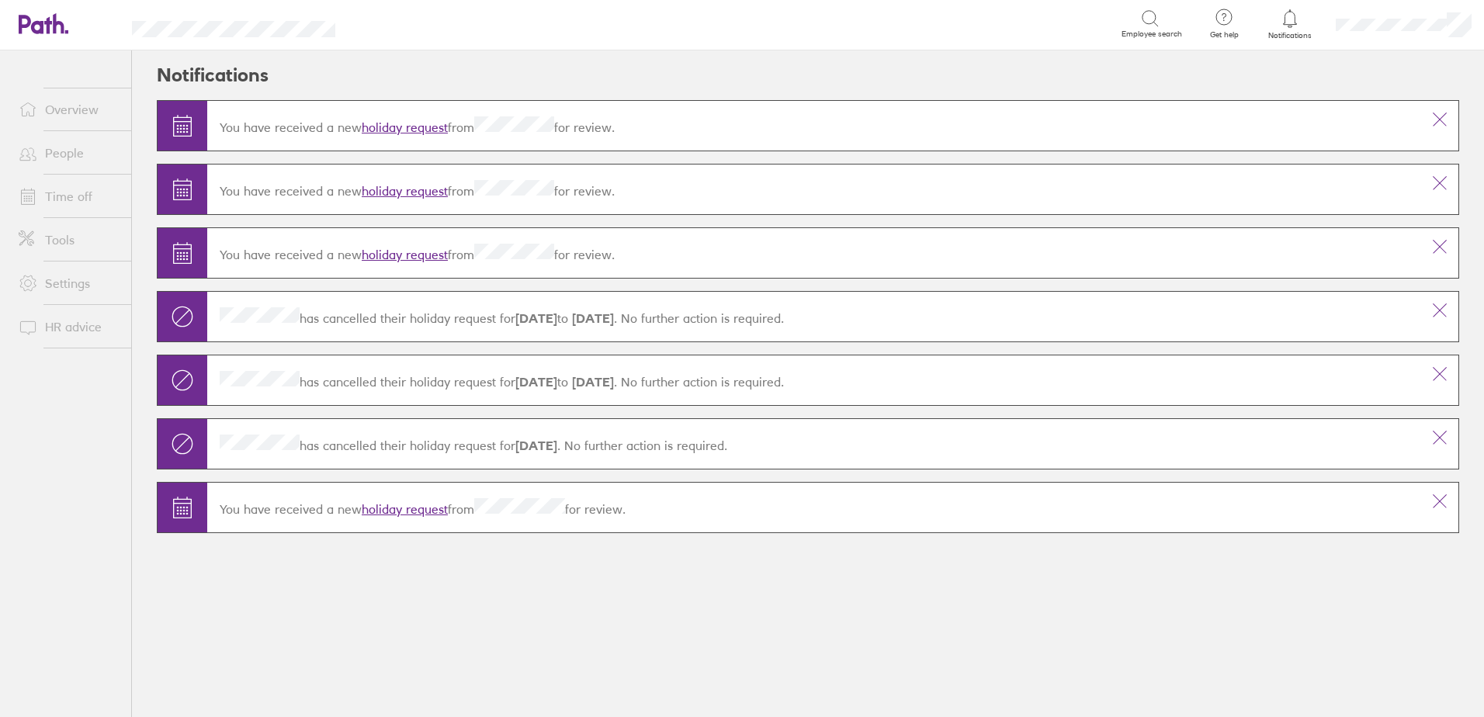
click at [1441, 116] on main "You have received a new holiday request from for review. You have received a ne…" at bounding box center [808, 335] width 1302 height 470
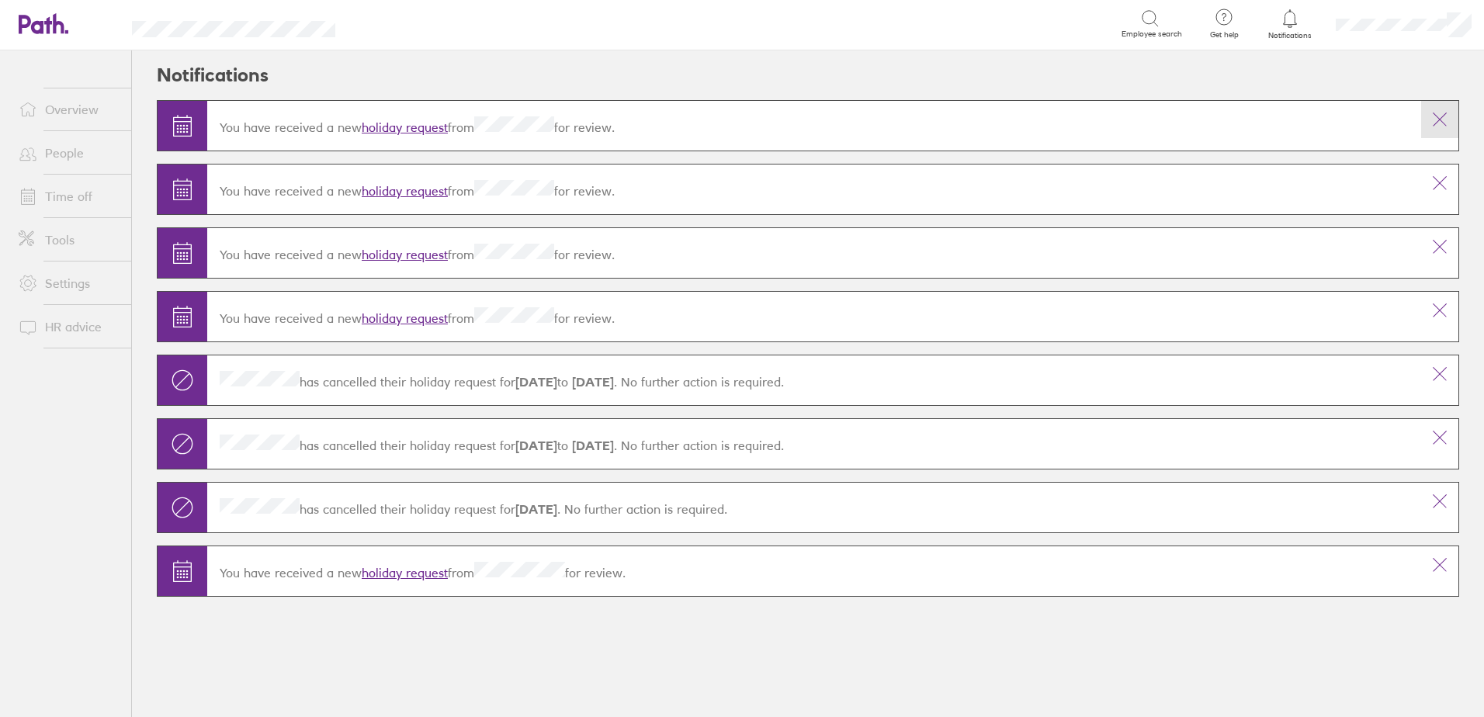
click at [1434, 123] on icon at bounding box center [1440, 119] width 19 height 19
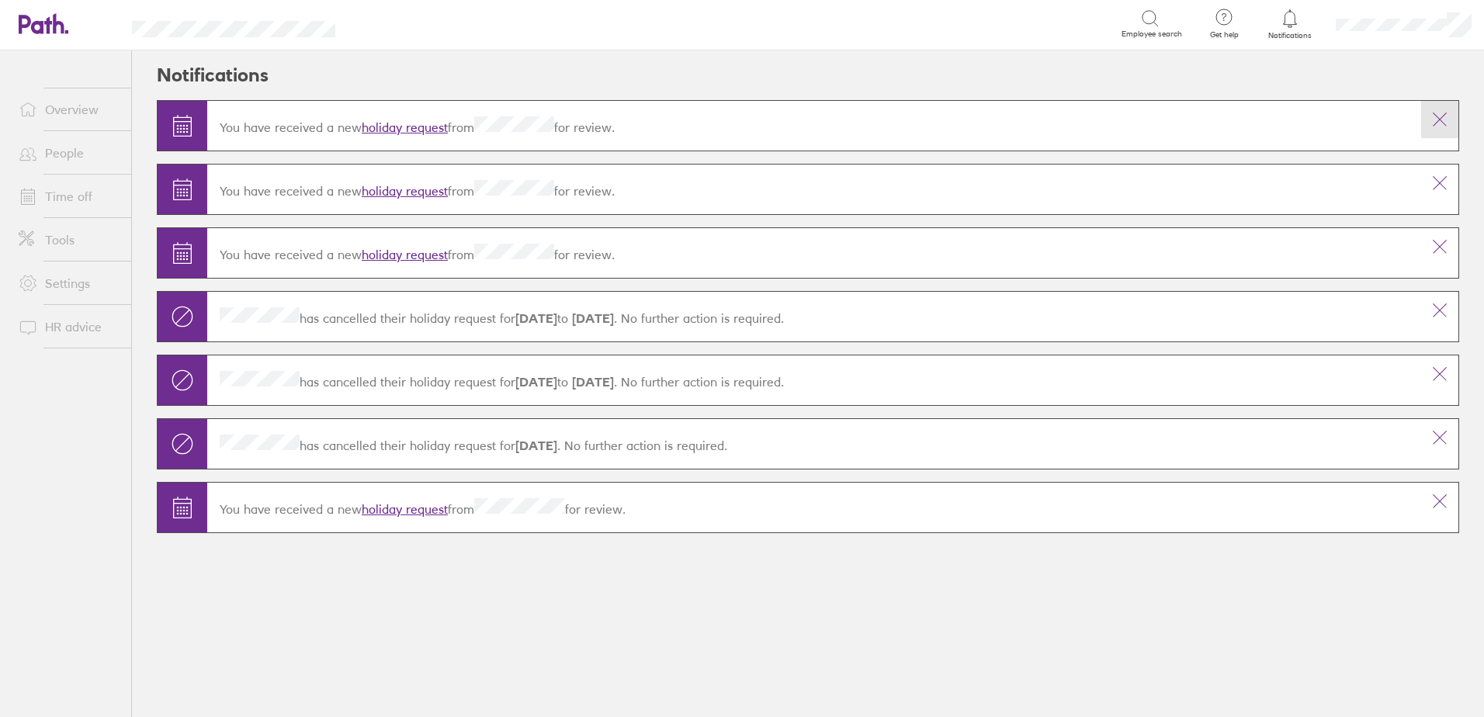
click at [1448, 122] on icon at bounding box center [1440, 119] width 19 height 19
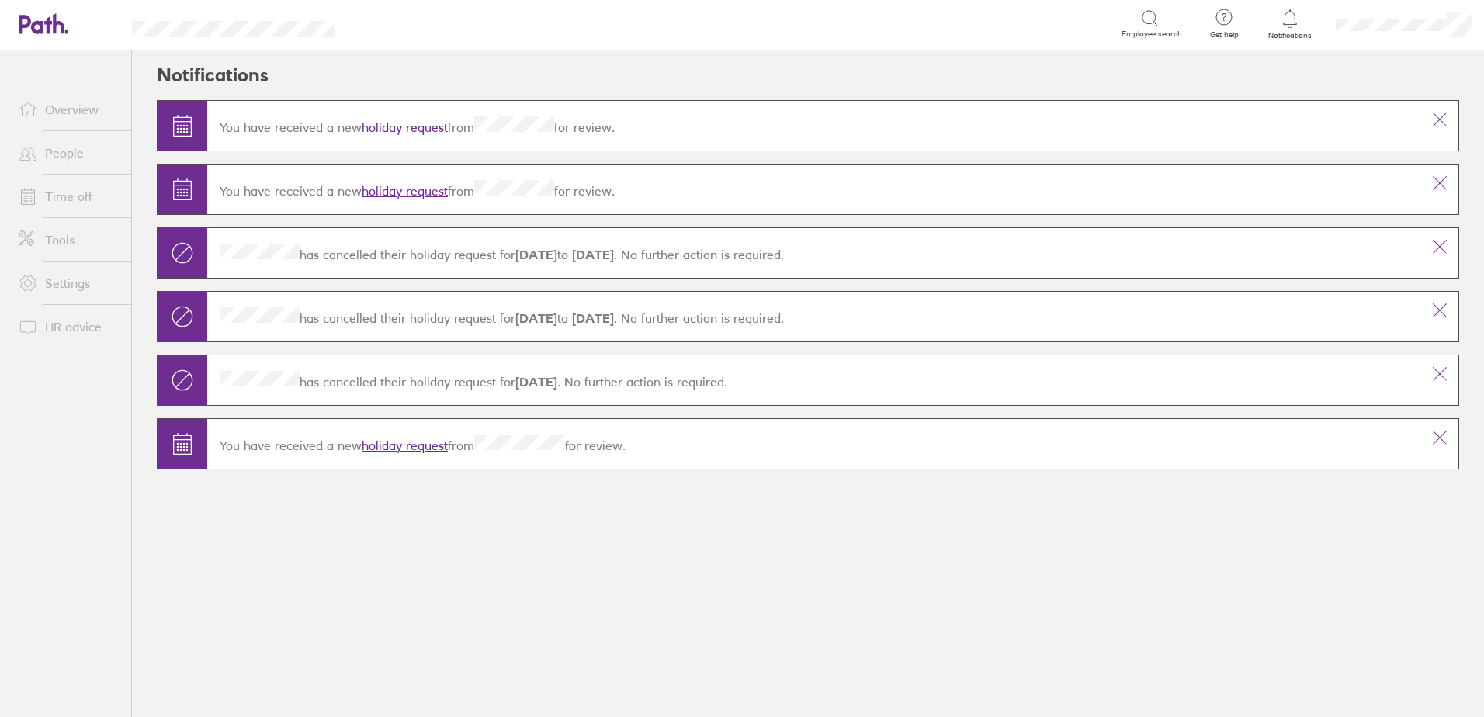
click at [1448, 122] on icon at bounding box center [1440, 119] width 19 height 19
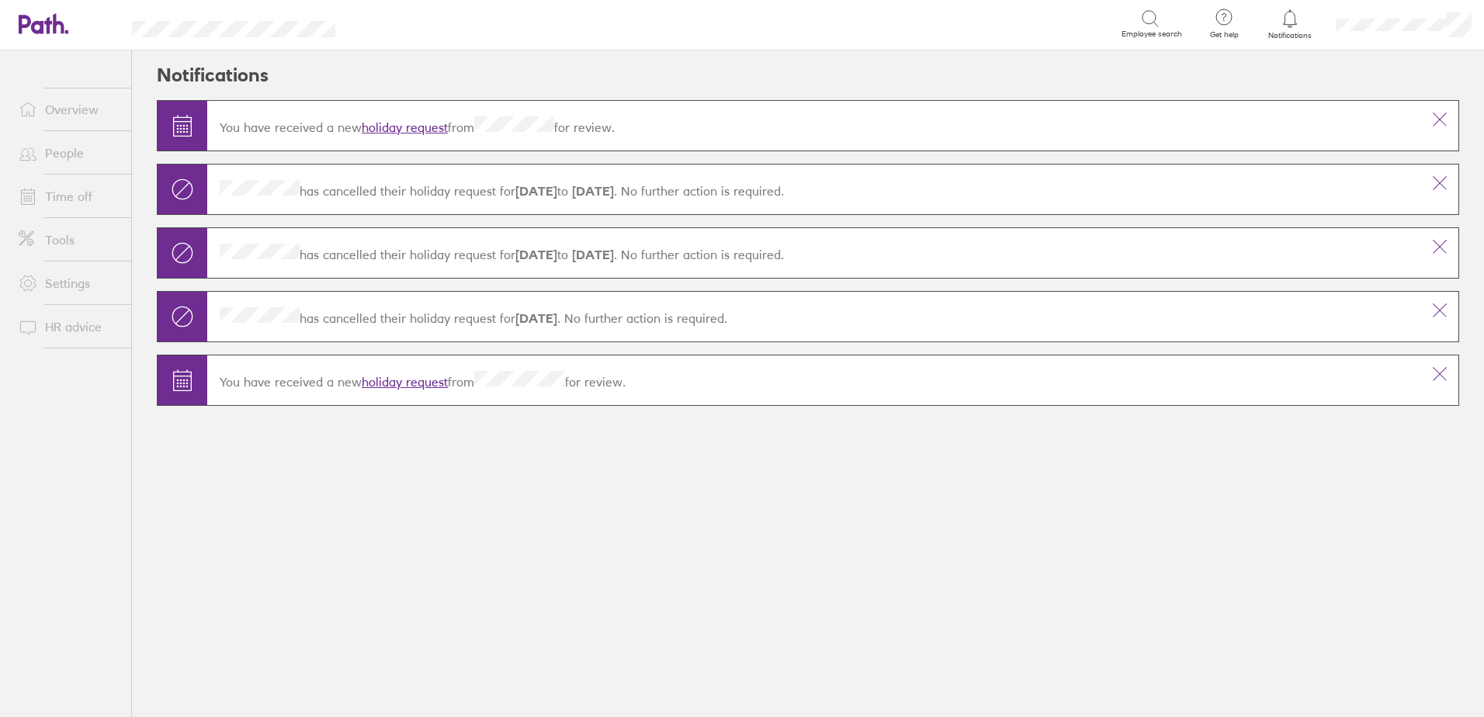
click at [1448, 122] on icon at bounding box center [1440, 119] width 19 height 19
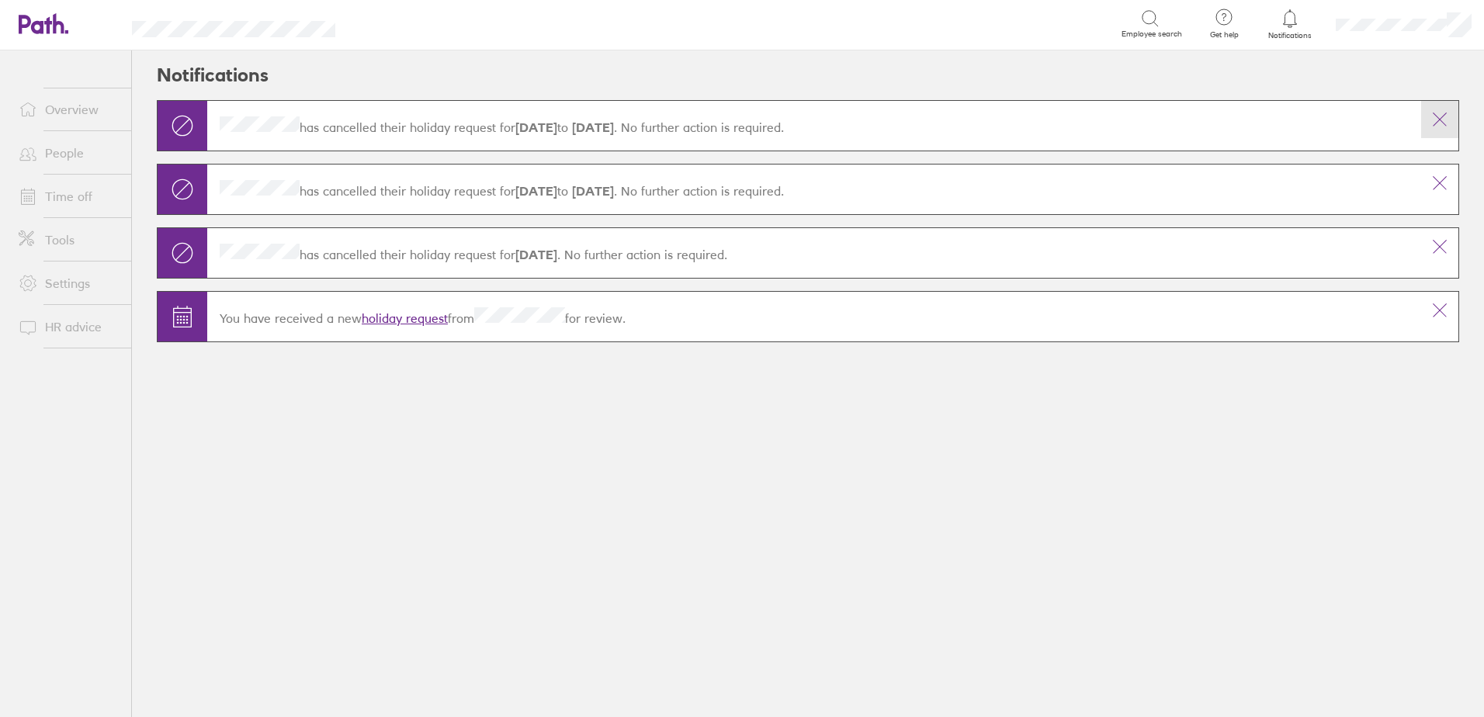
click at [1441, 118] on icon at bounding box center [1440, 119] width 13 height 13
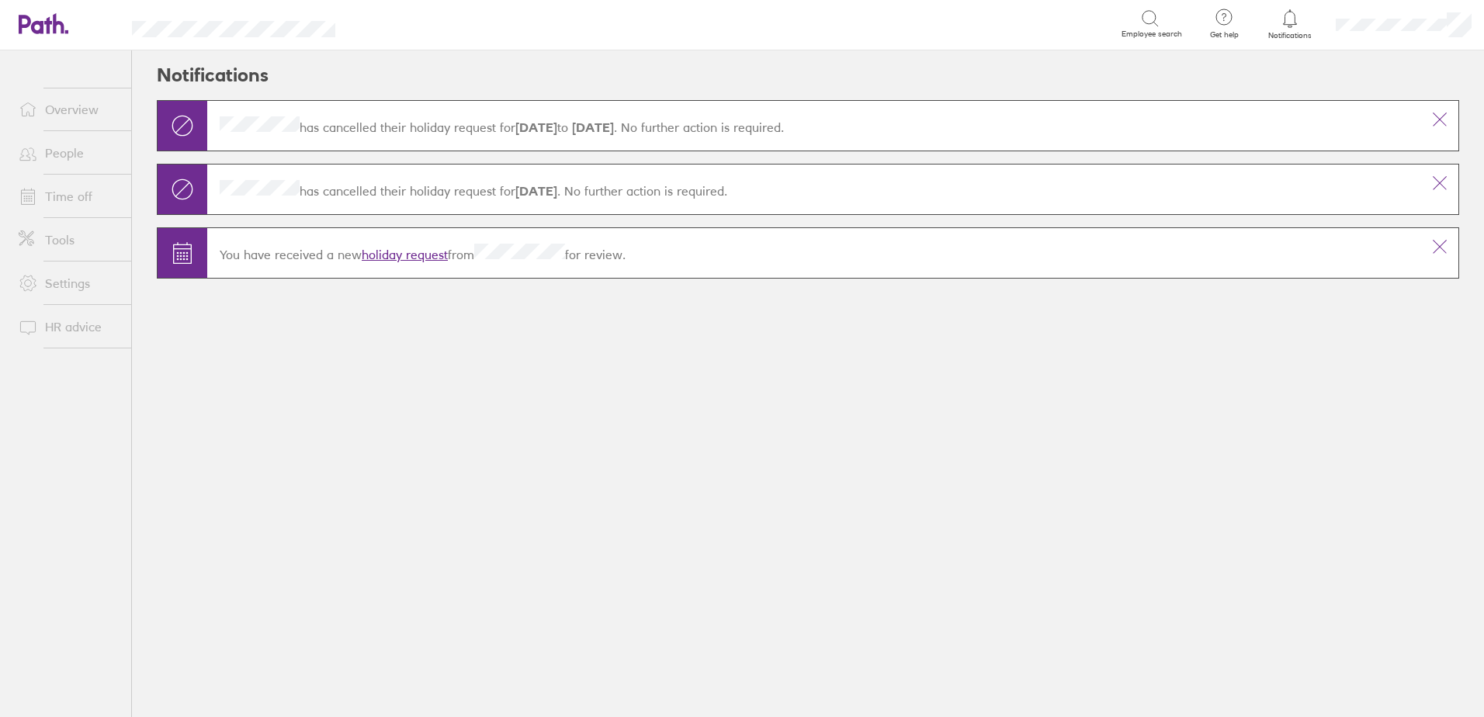
click at [1441, 118] on icon at bounding box center [1440, 119] width 13 height 13
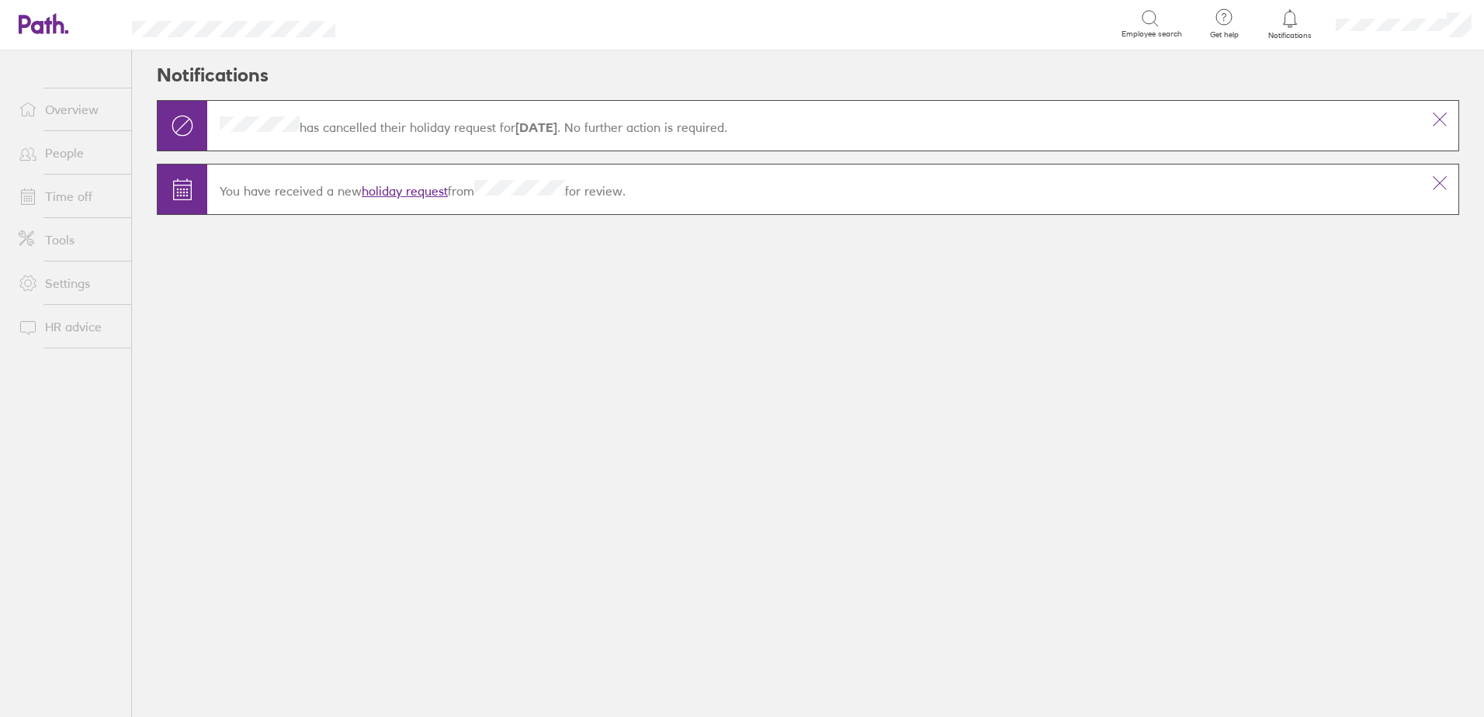
click at [1441, 118] on icon at bounding box center [1440, 119] width 13 height 13
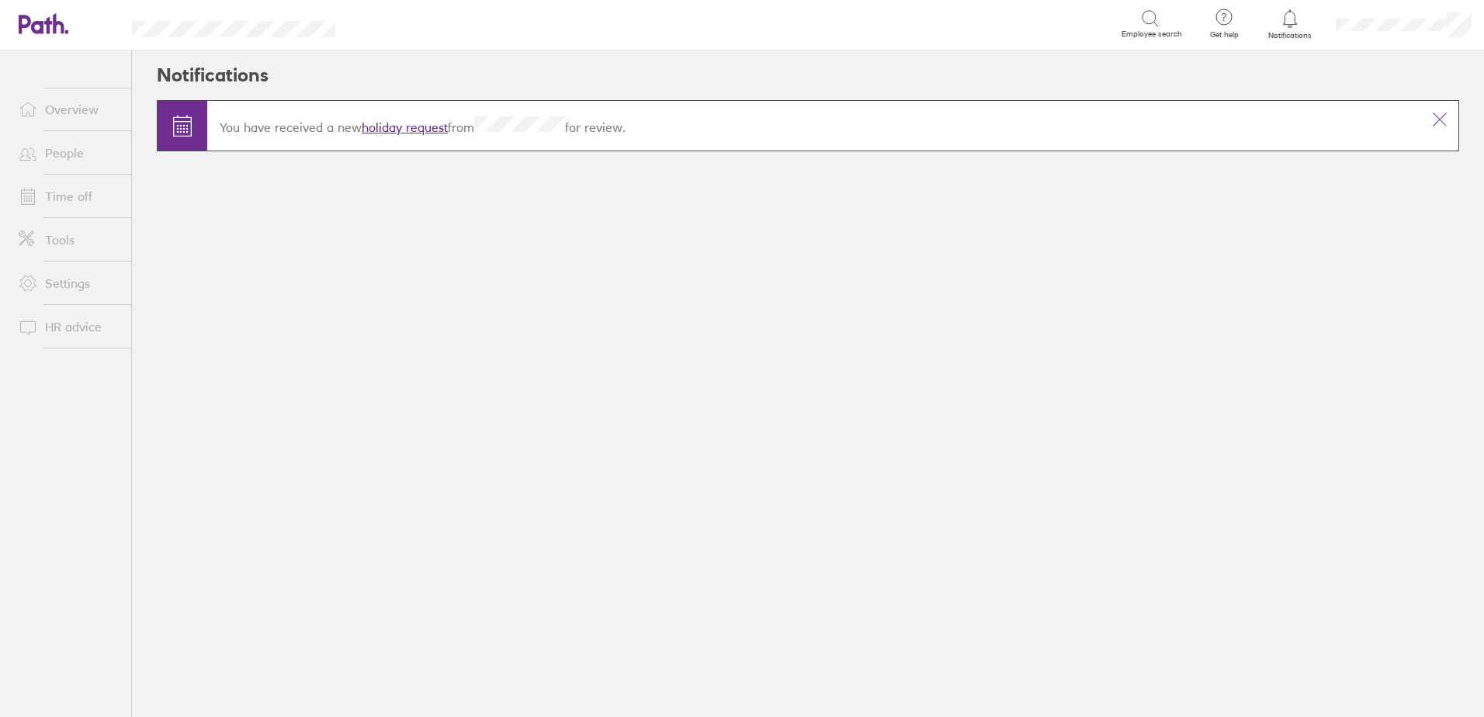
click at [1441, 118] on icon at bounding box center [1440, 119] width 13 height 13
